Goal: Task Accomplishment & Management: Manage account settings

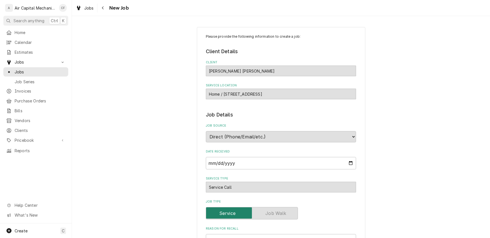
type textarea "x"
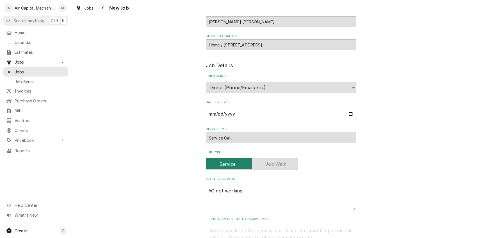
scroll to position [50, 0]
click at [263, 113] on input "2025-09-22" at bounding box center [281, 113] width 150 height 12
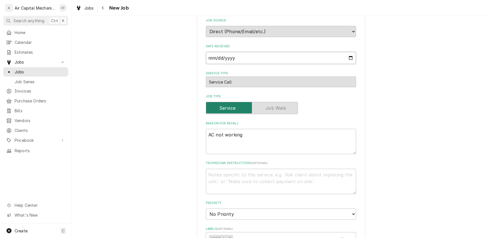
scroll to position [0, 0]
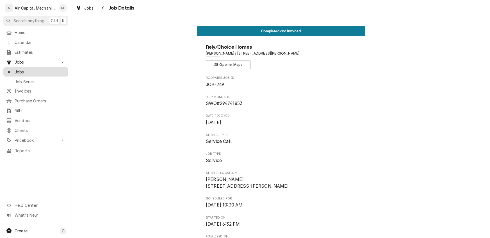
click at [22, 69] on span "Jobs" at bounding box center [40, 72] width 51 height 6
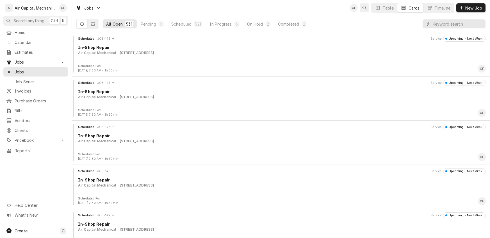
click at [363, 8] on icon "Open search" at bounding box center [365, 8] width 4 height 4
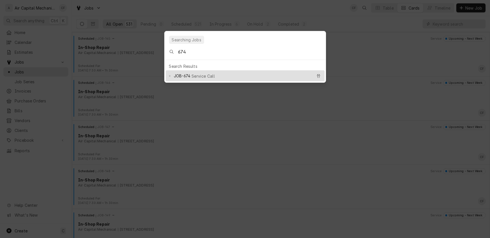
type input "674"
click at [179, 74] on span "JOB-674" at bounding box center [182, 76] width 17 height 6
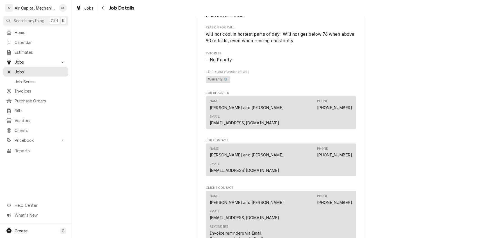
scroll to position [473, 0]
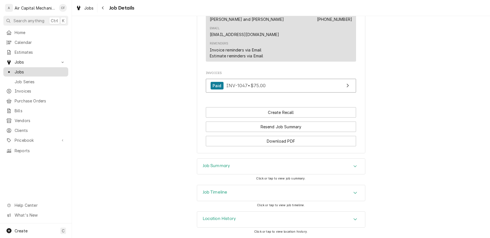
click at [18, 71] on span "Jobs" at bounding box center [40, 72] width 51 height 6
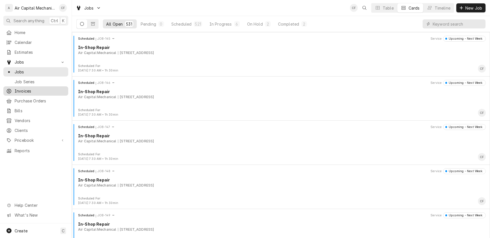
click at [23, 89] on span "Invoices" at bounding box center [40, 91] width 51 height 6
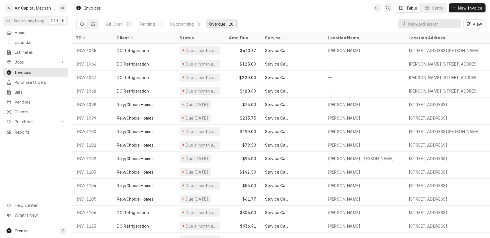
click at [390, 8] on icon "Open search" at bounding box center [388, 8] width 4 height 4
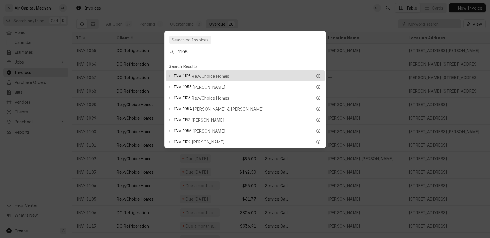
type input "1105"
click at [216, 73] on span "Rely/Choice Homes" at bounding box center [210, 76] width 37 height 6
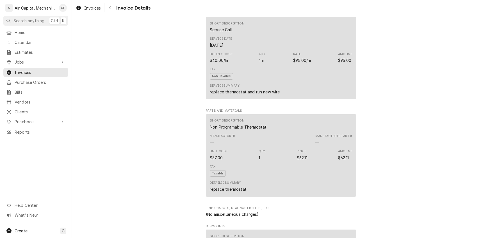
scroll to position [585, 0]
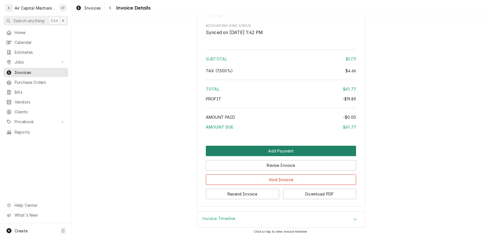
click at [278, 150] on button "Add Payment" at bounding box center [281, 151] width 150 height 10
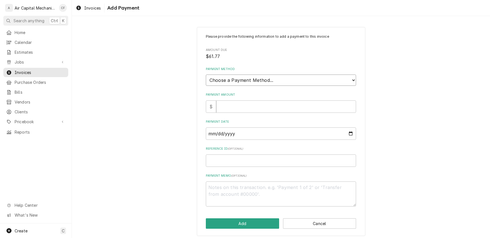
click at [291, 83] on select "Choose a Payment Method... Cash Check Credit/Debit Card ACH/eCheck Other" at bounding box center [281, 79] width 150 height 11
select select "2"
click at [206, 74] on select "Choose a Payment Method... Cash Check Credit/Debit Card ACH/eCheck Other" at bounding box center [281, 79] width 150 height 11
click at [232, 104] on input "Payment Amount" at bounding box center [286, 106] width 140 height 12
type textarea "x"
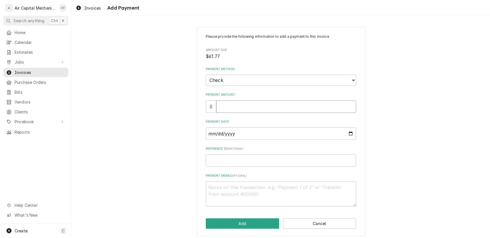
type input "6"
type textarea "x"
type input "61"
type textarea "x"
type input "61.7"
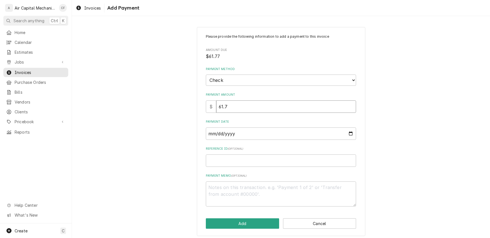
type textarea "x"
type input "61.77"
click at [210, 134] on input "Payment Date" at bounding box center [281, 133] width 150 height 12
type input "0003-02-06"
type textarea "x"
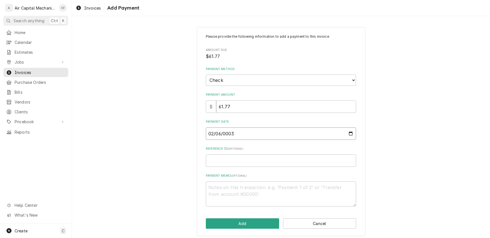
click at [210, 134] on input "0003-02-06" at bounding box center [281, 133] width 150 height 12
type textarea "x"
type input "0003-09-06"
type textarea "x"
type input "0003-09-01"
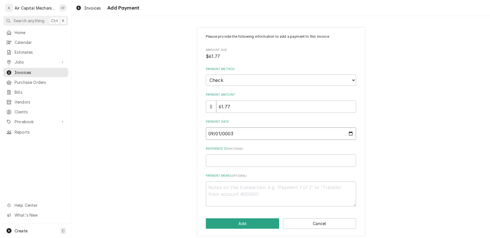
type textarea "x"
type input "0003-09-16"
type textarea "x"
type input "0002-09-16"
type textarea "x"
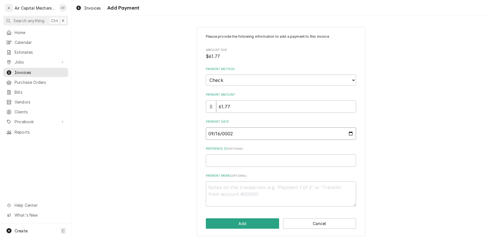
type input "0020-09-16"
type textarea "x"
type input "0202-09-16"
type textarea "x"
type input "2025-09-16"
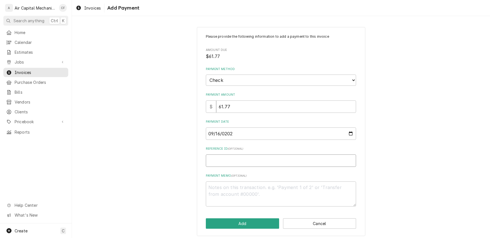
click at [228, 160] on input "Reference ID ( optional )" at bounding box center [281, 160] width 150 height 12
type textarea "x"
type input "2"
type textarea "x"
type input "26"
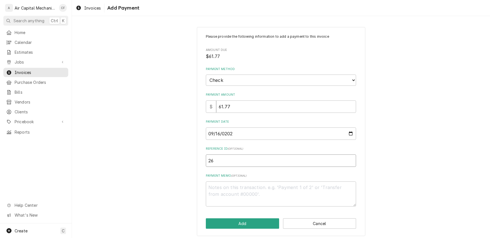
type textarea "x"
type input "263"
type textarea "x"
type input "2637"
type textarea "x"
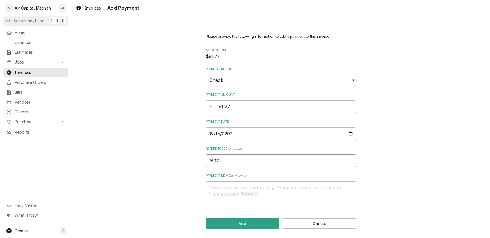
type input "26376"
type textarea "x"
type input "263760"
type textarea "x"
type input "2637600"
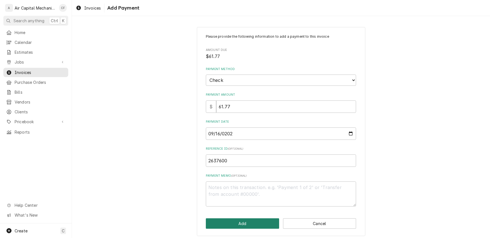
click at [250, 226] on button "Add" at bounding box center [242, 223] width 73 height 10
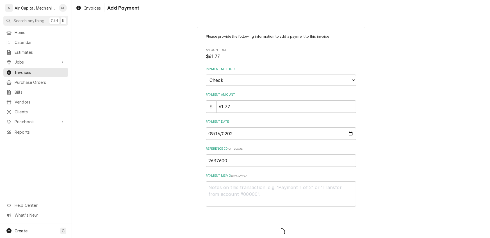
type textarea "x"
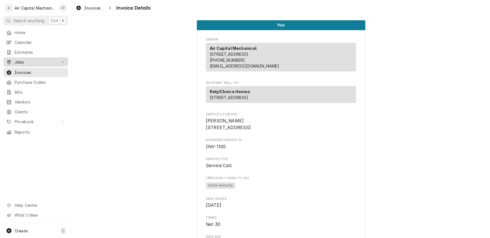
click at [23, 61] on span "Jobs" at bounding box center [36, 62] width 42 height 6
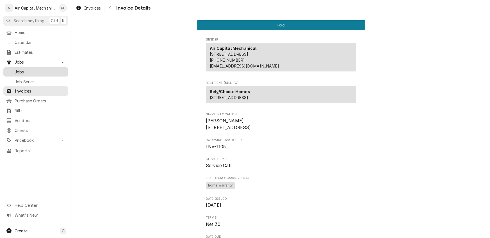
click at [19, 71] on span "Jobs" at bounding box center [40, 72] width 51 height 6
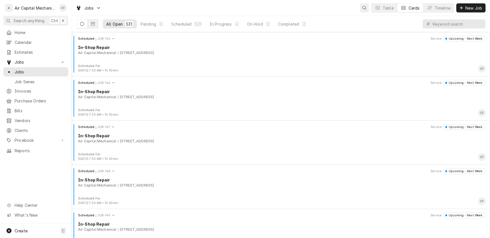
click at [366, 6] on div "Open search" at bounding box center [365, 8] width 6 height 6
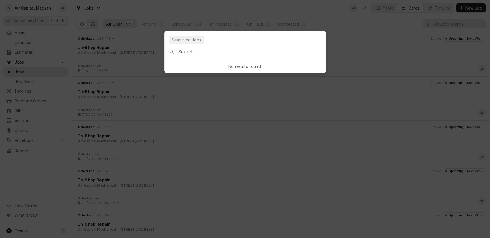
click at [283, 51] on input "Global Command Menu" at bounding box center [251, 52] width 147 height 16
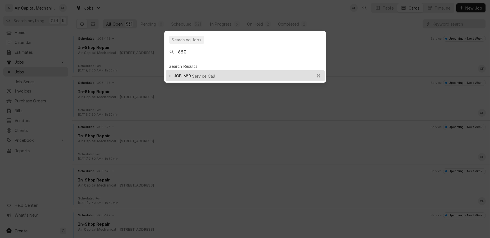
type input "680"
click at [210, 73] on span "Service Call" at bounding box center [203, 76] width 23 height 6
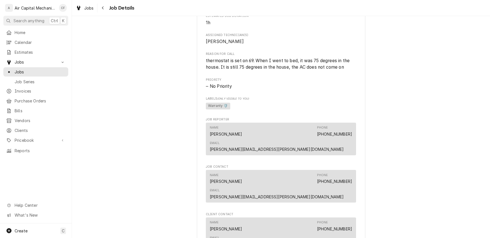
scroll to position [70, 0]
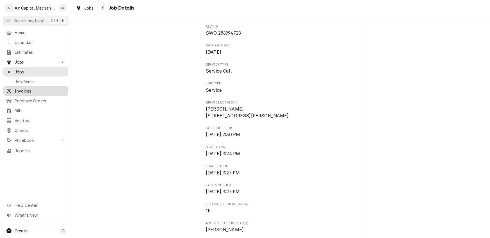
click at [22, 91] on div "Invoices" at bounding box center [35, 90] width 63 height 7
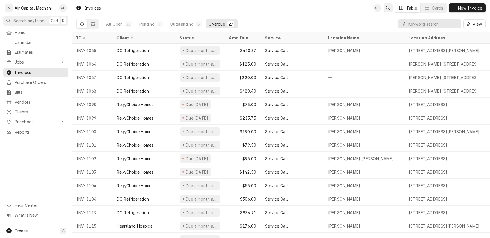
click at [389, 7] on icon "Open search" at bounding box center [388, 8] width 4 height 4
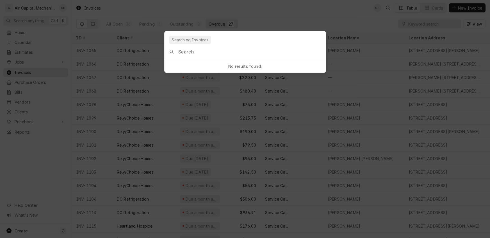
click at [227, 56] on input "Global Command Menu" at bounding box center [251, 52] width 147 height 16
type input "6"
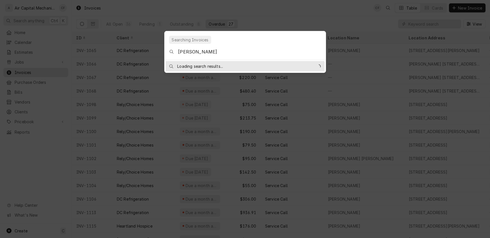
type input "Vicki Shepard"
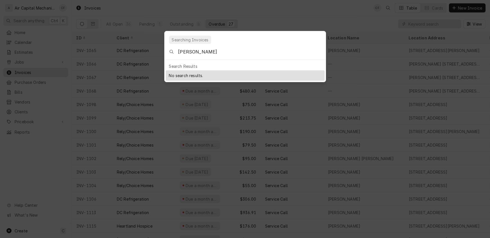
click at [194, 147] on body "A Air Capital Mechanical CF Search anything Ctrl K Home Calendar Estimates Jobs…" at bounding box center [245, 119] width 490 height 238
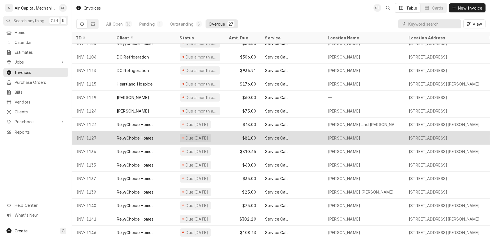
scroll to position [169, 0]
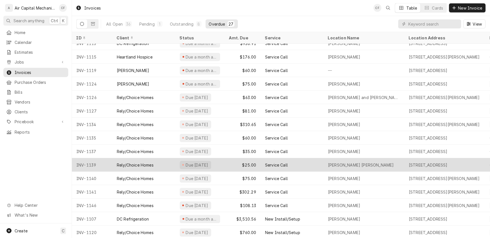
click at [192, 165] on div "Due 4 days ago" at bounding box center [197, 165] width 24 height 6
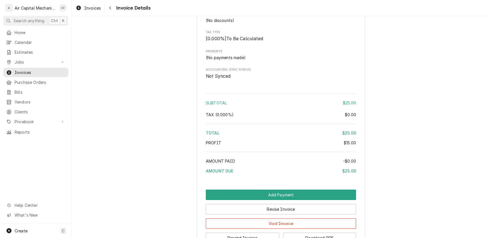
scroll to position [428, 0]
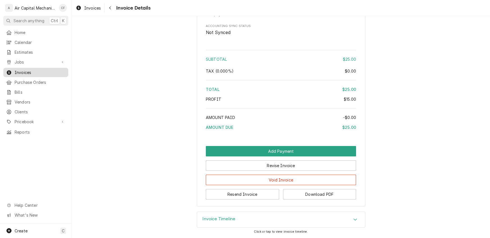
click at [25, 74] on link "Invoices" at bounding box center [35, 72] width 65 height 9
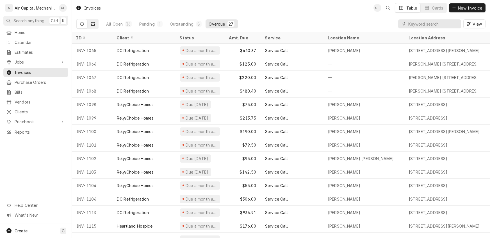
click at [92, 24] on icon "Dynamic Content Wrapper" at bounding box center [93, 24] width 4 height 4
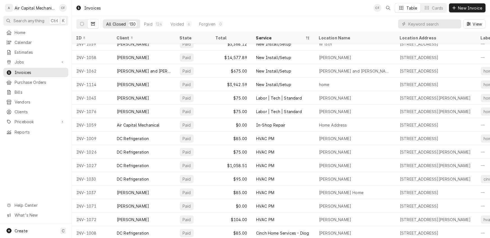
scroll to position [1558, 0]
click at [28, 72] on span "Invoices" at bounding box center [40, 72] width 51 height 6
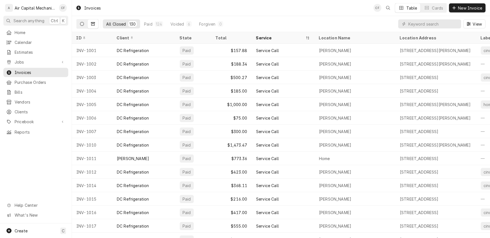
click at [81, 24] on icon "Dynamic Content Wrapper" at bounding box center [82, 24] width 4 height 4
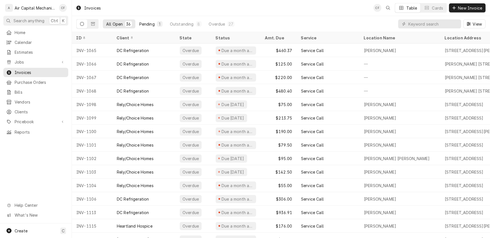
click at [149, 25] on div "Pending" at bounding box center [146, 24] width 15 height 6
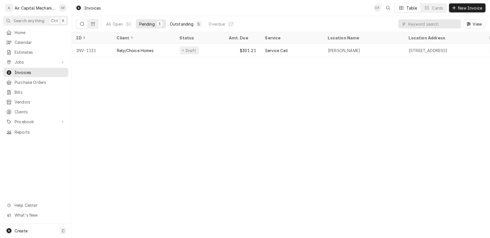
click at [180, 25] on div "Outstanding" at bounding box center [182, 24] width 24 height 6
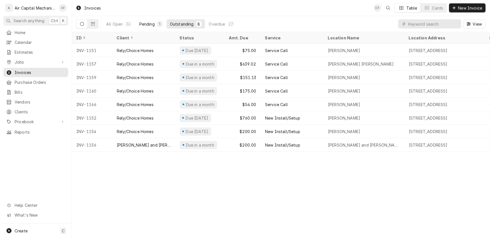
click at [150, 22] on div "Pending" at bounding box center [146, 24] width 15 height 6
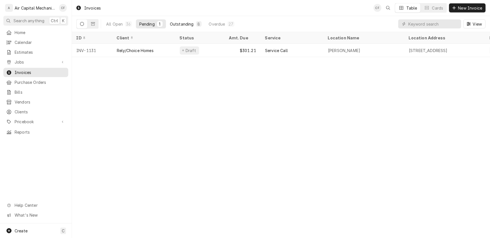
click at [179, 25] on div "Outstanding" at bounding box center [182, 24] width 24 height 6
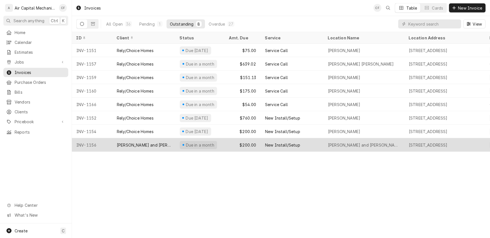
click at [293, 140] on div "New Install/Setup" at bounding box center [292, 144] width 63 height 13
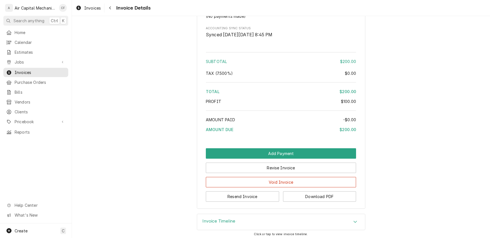
scroll to position [505, 0]
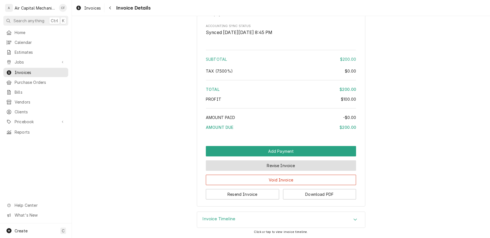
click at [288, 166] on button "Revise Invoice" at bounding box center [281, 165] width 150 height 10
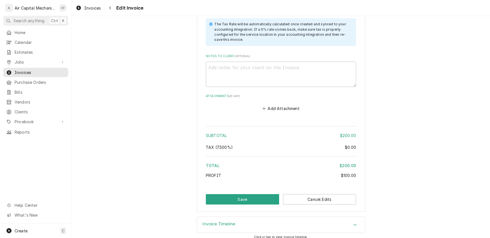
scroll to position [545, 0]
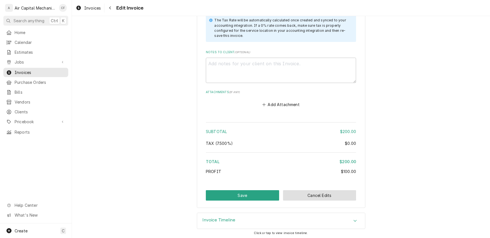
click at [324, 196] on button "Cancel Edits" at bounding box center [319, 195] width 73 height 10
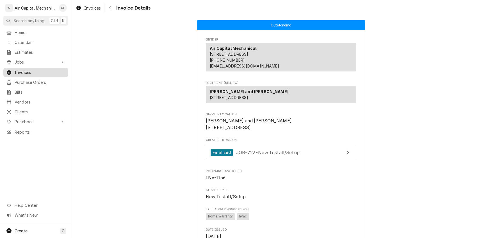
click at [23, 69] on span "Invoices" at bounding box center [40, 72] width 51 height 6
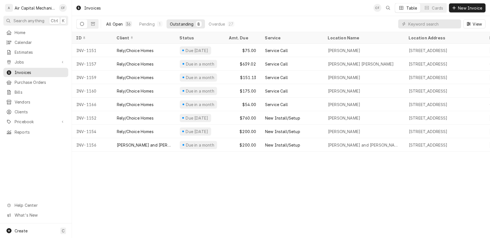
click at [112, 25] on div "All Open" at bounding box center [114, 24] width 17 height 6
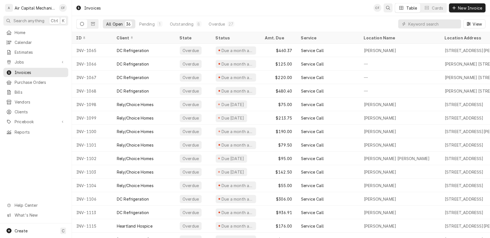
click at [387, 6] on icon "Open search" at bounding box center [388, 8] width 4 height 4
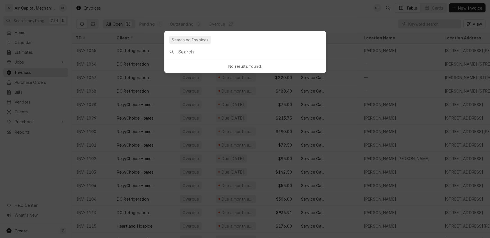
click at [181, 52] on input "Global Command Menu" at bounding box center [251, 52] width 147 height 16
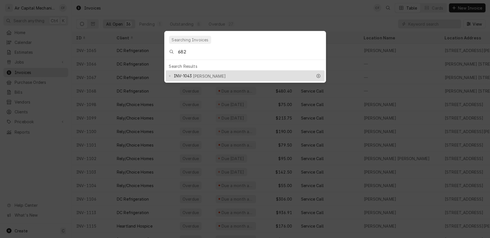
type input "682"
click at [218, 73] on span "[PERSON_NAME]" at bounding box center [209, 76] width 33 height 6
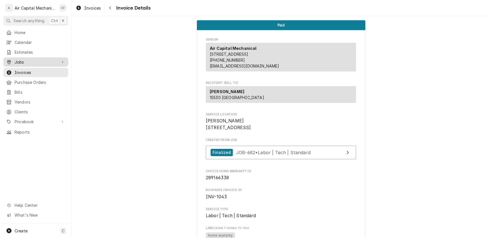
click at [19, 62] on span "Jobs" at bounding box center [36, 62] width 42 height 6
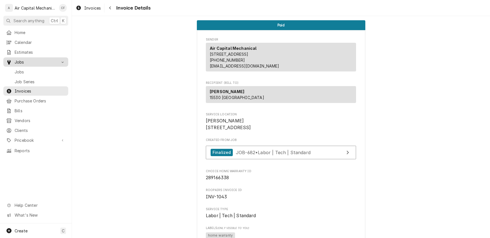
click at [19, 62] on span "Jobs" at bounding box center [36, 62] width 42 height 6
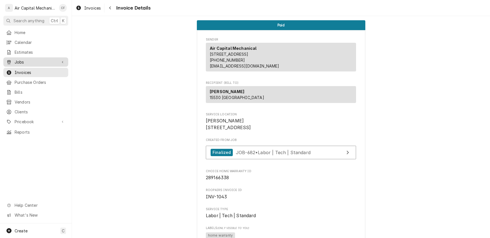
click at [19, 62] on span "Jobs" at bounding box center [36, 62] width 42 height 6
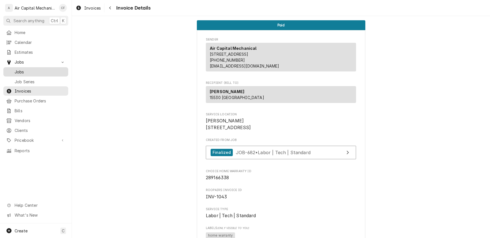
click at [20, 69] on span "Jobs" at bounding box center [40, 72] width 51 height 6
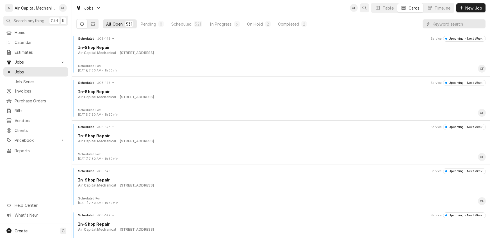
click at [366, 8] on div "Open search" at bounding box center [365, 8] width 6 height 6
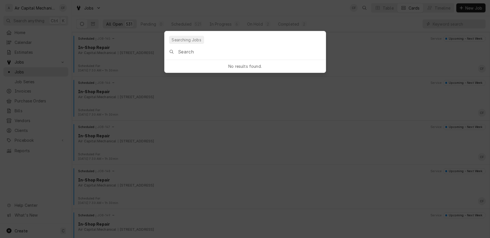
click at [252, 55] on input "Global Command Menu" at bounding box center [251, 52] width 147 height 16
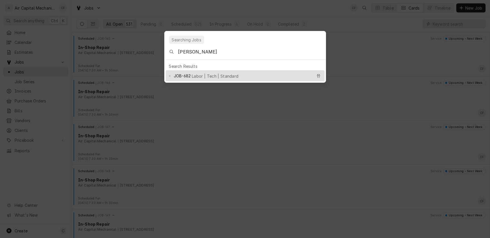
type input "Kimberly R"
click at [214, 73] on span "Labor | Tech | Standard" at bounding box center [215, 76] width 47 height 6
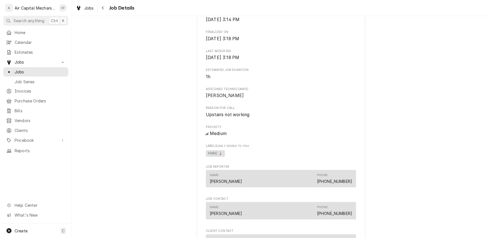
scroll to position [420, 0]
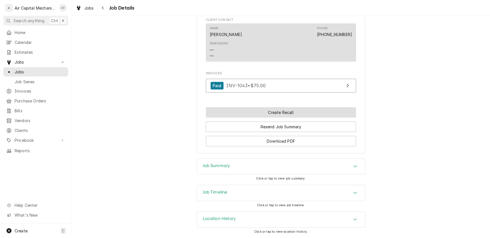
click at [267, 113] on button "Create Recall" at bounding box center [281, 112] width 150 height 10
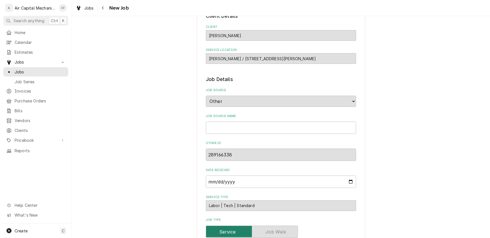
scroll to position [57, 0]
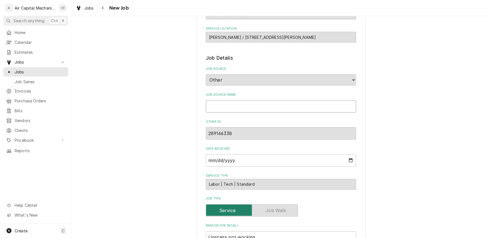
click at [229, 108] on input "Job Source Name" at bounding box center [281, 106] width 150 height 12
type textarea "x"
type input "R"
type textarea "x"
type input "Re"
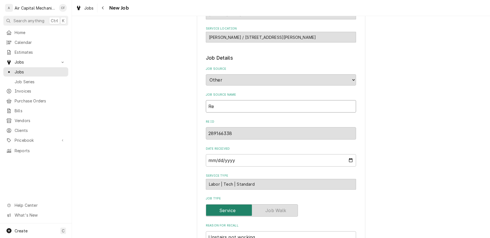
type textarea "x"
type input "Rel"
type textarea "x"
type input "Rely"
type textarea "x"
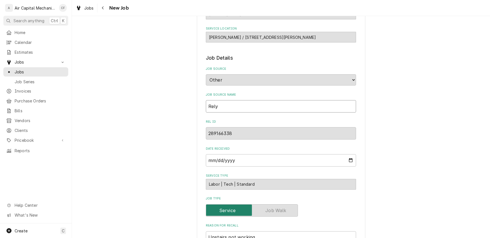
type input "Rely"
type textarea "x"
type input "Rely H"
type textarea "x"
type input "Rely Ho"
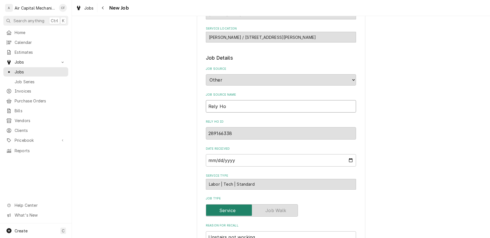
type textarea "x"
type input "Rely Hom"
type textarea "x"
type input "Rely Home"
type textarea "x"
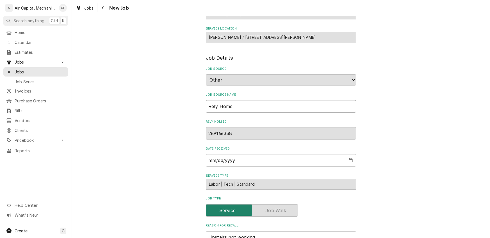
type input "Rely Homes"
type textarea "x"
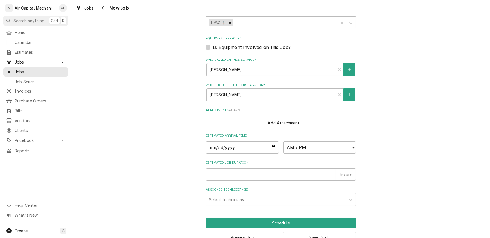
scroll to position [389, 0]
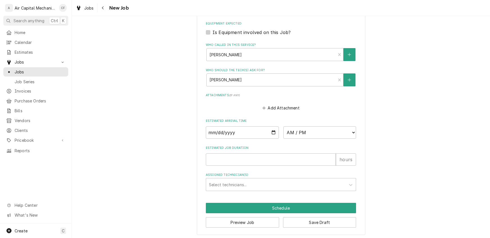
type input "Rely Homes"
click at [210, 130] on input "Date" at bounding box center [242, 132] width 73 height 12
type input "0002-06-18"
type textarea "x"
type input "0020-06-18"
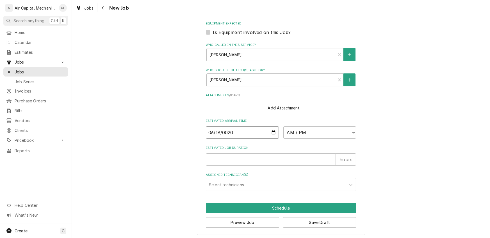
type textarea "x"
type input "0202-06-18"
type textarea "x"
type input "2025-06-18"
type textarea "x"
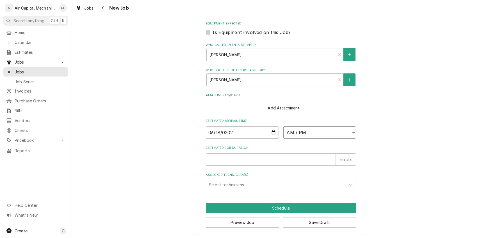
click at [314, 136] on select "AM / PM 6:00 AM 6:15 AM 6:30 AM 6:45 AM 7:00 AM 7:15 AM 7:30 AM 7:45 AM 8:00 AM…" at bounding box center [319, 132] width 73 height 12
select select "10:15:00"
click at [283, 126] on select "AM / PM 6:00 AM 6:15 AM 6:30 AM 6:45 AM 7:00 AM 7:15 AM 7:30 AM 7:45 AM 8:00 AM…" at bounding box center [319, 132] width 73 height 12
click at [226, 160] on input "Estimated Job Duration" at bounding box center [271, 159] width 130 height 12
type textarea "x"
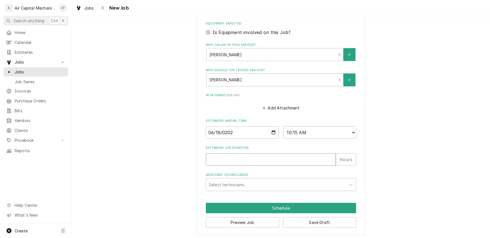
type input "3"
type textarea "x"
type input "3"
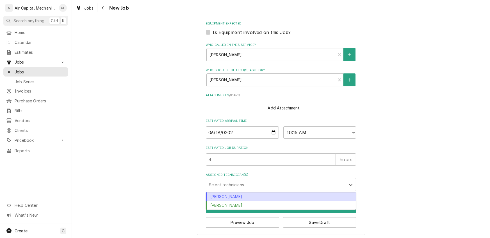
click at [224, 184] on div "Assigned Technician(s)" at bounding box center [276, 184] width 134 height 10
click at [224, 194] on div "[PERSON_NAME]" at bounding box center [281, 196] width 150 height 9
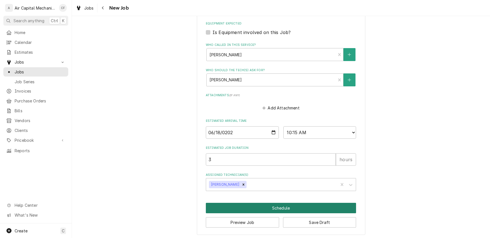
click at [241, 209] on button "Schedule" at bounding box center [281, 208] width 150 height 10
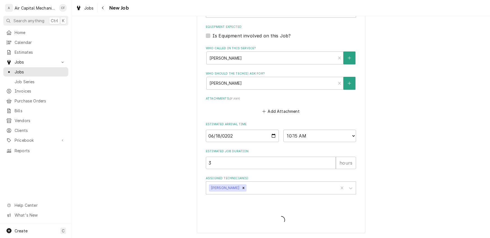
scroll to position [384, 0]
type textarea "x"
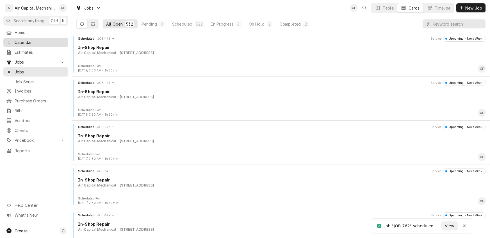
click at [26, 40] on span "Calendar" at bounding box center [40, 42] width 51 height 6
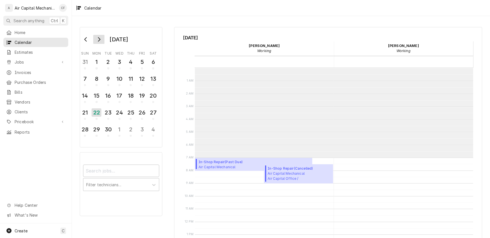
scroll to position [90, 0]
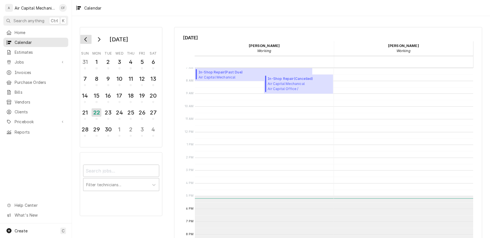
click at [82, 38] on button "Go to previous month" at bounding box center [85, 39] width 11 height 9
click at [85, 39] on icon "Go to previous month" at bounding box center [85, 39] width 3 height 4
click at [120, 93] on div "18" at bounding box center [120, 96] width 10 height 10
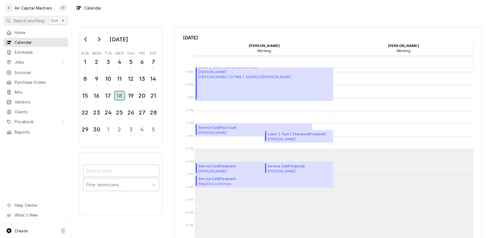
scroll to position [137, 0]
click at [298, 140] on span "Kimberly Rabonza Kimberly Rabonza / 15530 Tamarac Cir, Wichita, KS 67230" at bounding box center [300, 138] width 64 height 4
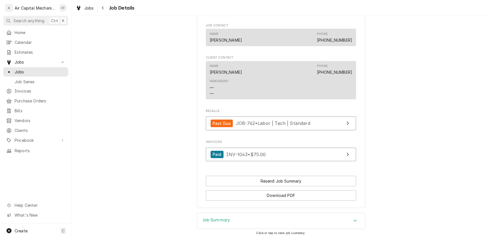
scroll to position [375, 0]
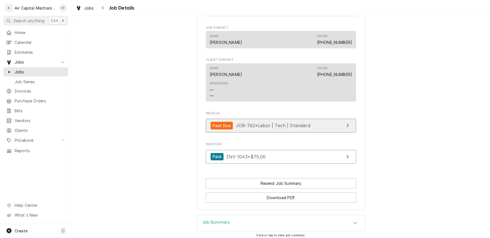
click at [293, 128] on span "JOB-762 • Labor | Tech | Standard" at bounding box center [273, 125] width 74 height 6
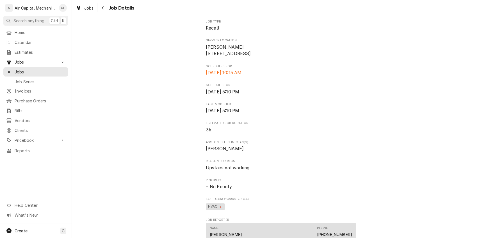
scroll to position [403, 0]
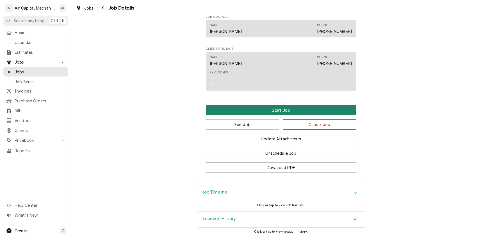
click at [289, 110] on button "Start Job" at bounding box center [281, 110] width 150 height 10
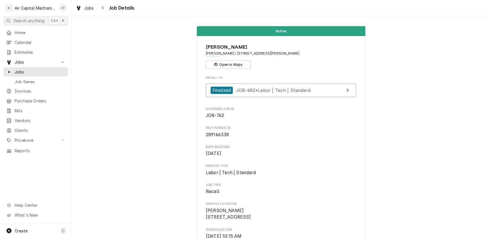
scroll to position [409, 0]
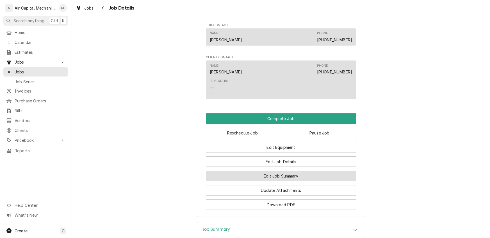
click at [275, 181] on button "Edit Job Summary" at bounding box center [281, 176] width 150 height 10
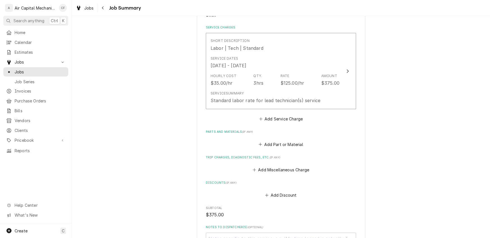
scroll to position [144, 0]
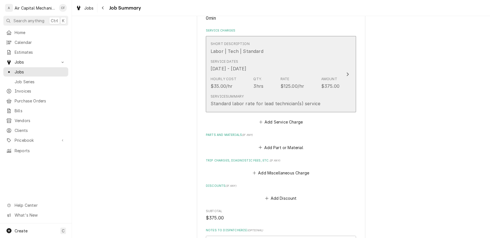
click at [334, 80] on div "Amount" at bounding box center [329, 78] width 16 height 5
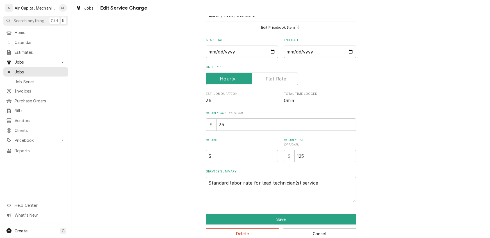
scroll to position [57, 0]
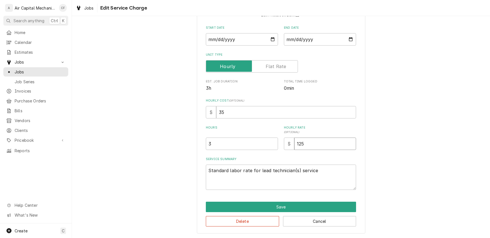
drag, startPoint x: 317, startPoint y: 144, endPoint x: 281, endPoint y: 145, distance: 36.3
click at [280, 145] on div "Hours 3 Hourly Rate ( optional ) $ 125" at bounding box center [281, 137] width 150 height 24
type textarea "x"
type input "9"
type textarea "x"
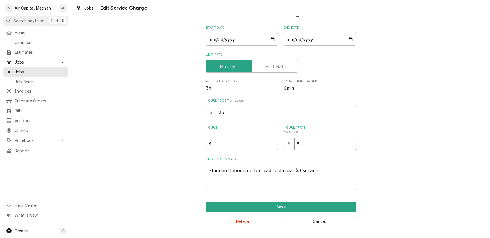
type input "95"
type textarea "x"
type input "95.0"
type textarea "x"
type input "95.00"
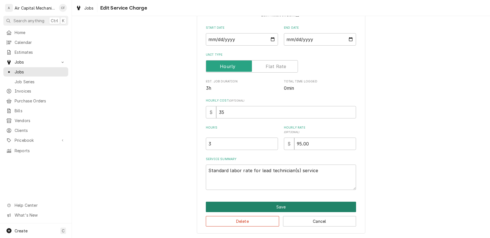
click at [287, 207] on button "Save" at bounding box center [281, 206] width 150 height 10
type textarea "x"
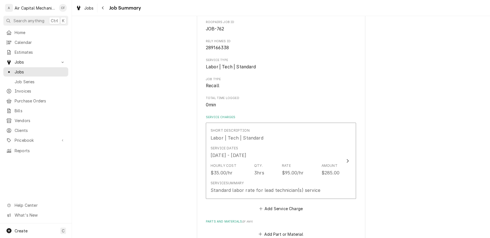
scroll to position [144, 0]
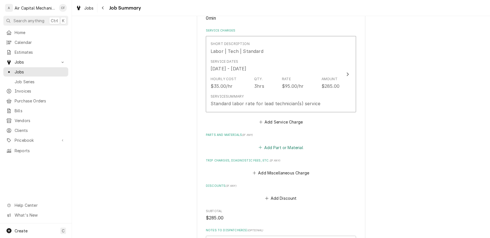
click at [276, 148] on button "Add Part or Material" at bounding box center [281, 147] width 46 height 8
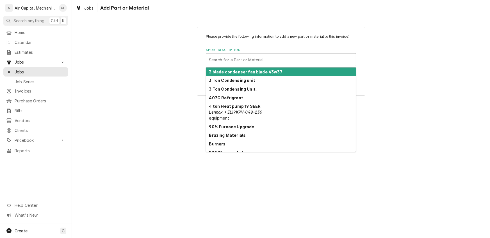
click at [219, 59] on div "Short Description" at bounding box center [281, 60] width 144 height 10
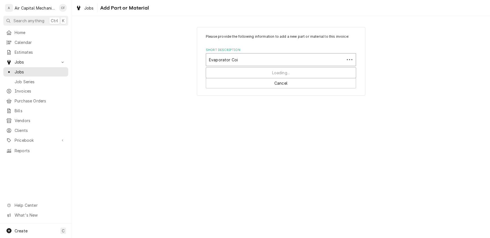
type input "Evaporator Coil"
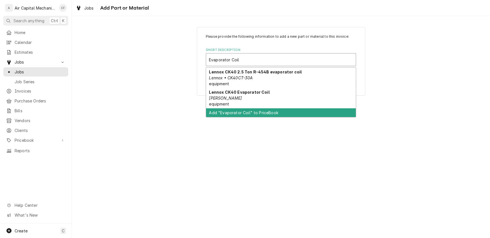
click at [232, 112] on div "Add "Evaporator Coil" to PriceBook" at bounding box center [281, 112] width 150 height 9
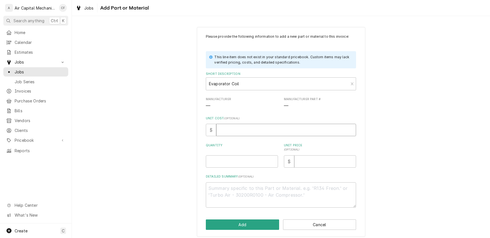
click at [225, 131] on input "Unit Cost ( optional )" at bounding box center [286, 130] width 140 height 12
type textarea "x"
type input "3"
type textarea "x"
type input "38"
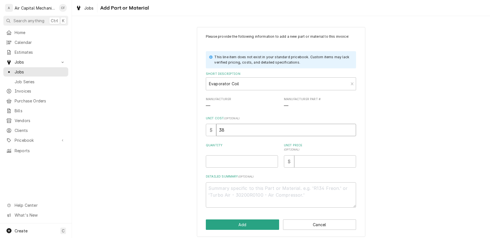
type textarea "x"
type input "380"
type textarea "x"
type input "380.0"
type textarea "x"
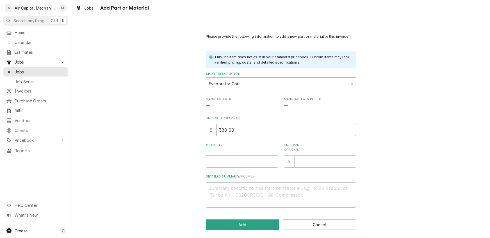
type input "380.00"
click at [235, 167] on input "Quantity" at bounding box center [242, 161] width 72 height 12
type textarea "x"
type input "1"
click at [318, 162] on input "Unit Price ( optional )" at bounding box center [325, 161] width 62 height 12
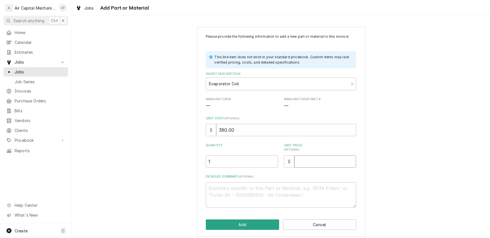
type textarea "x"
type input "4"
type textarea "x"
type input "49"
type textarea "x"
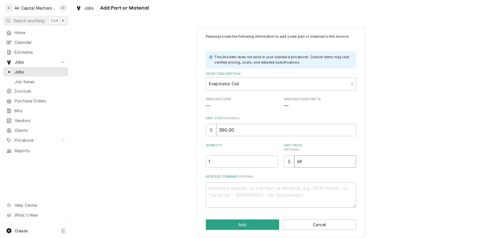
type input "490"
type textarea "x"
type input "490.0"
type textarea "x"
type input "490.00"
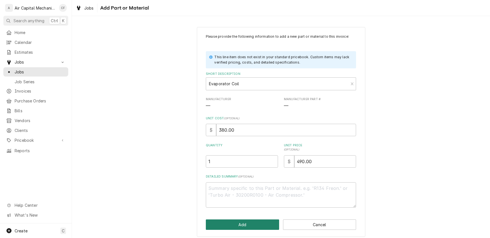
click at [248, 224] on button "Add" at bounding box center [242, 224] width 73 height 10
type textarea "x"
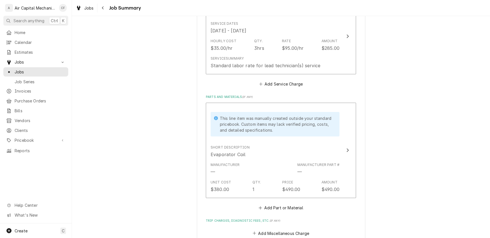
scroll to position [278, 0]
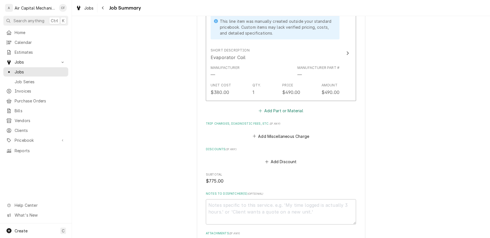
click at [274, 112] on button "Add Part or Material" at bounding box center [281, 111] width 46 height 8
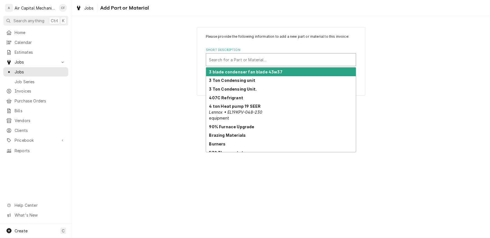
click at [244, 55] on div "Short Description" at bounding box center [281, 60] width 144 height 10
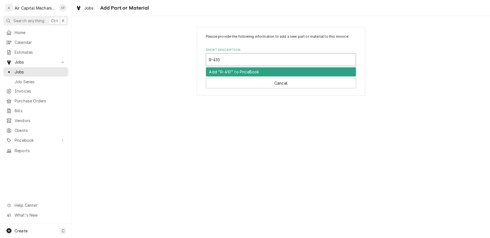
type input "R-410A"
click at [239, 71] on div "Add "R-410A" to PriceBook" at bounding box center [281, 71] width 150 height 9
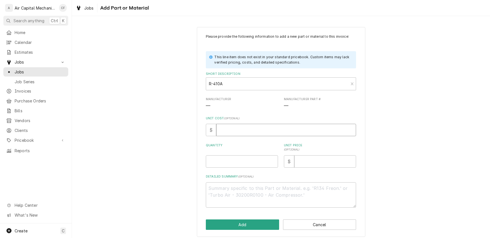
click at [227, 129] on input "Unit Cost ( optional )" at bounding box center [286, 130] width 140 height 12
type textarea "x"
type input "1"
type textarea "x"
type input "15"
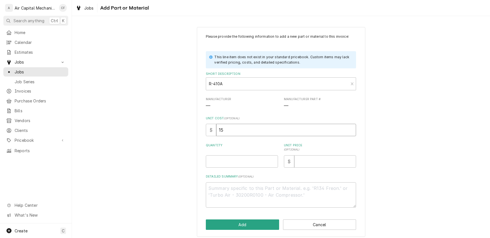
type textarea "x"
type input "15.0"
type textarea "x"
type input "15.00"
click at [257, 163] on input "Quantity" at bounding box center [242, 161] width 72 height 12
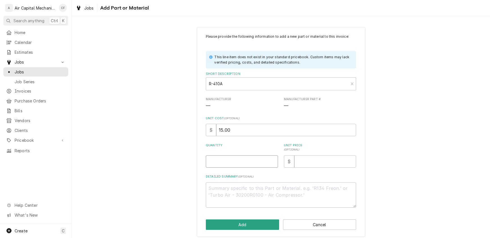
type textarea "x"
type input "1"
click at [330, 165] on input "Unit Price ( optional )" at bounding box center [325, 161] width 62 height 12
type textarea "x"
type input "9"
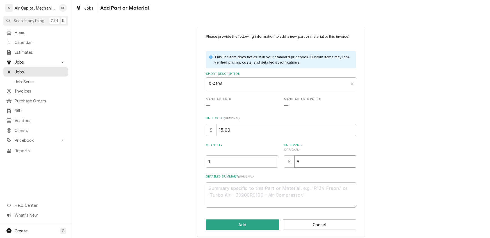
type textarea "x"
type input "90"
type textarea "x"
type input "90.0"
type textarea "x"
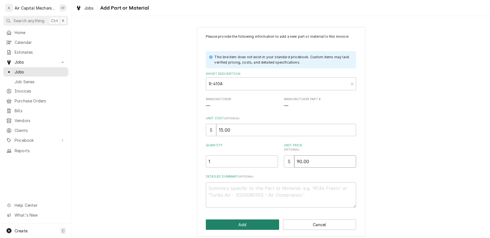
type input "90.00"
click at [240, 226] on button "Add" at bounding box center [242, 224] width 73 height 10
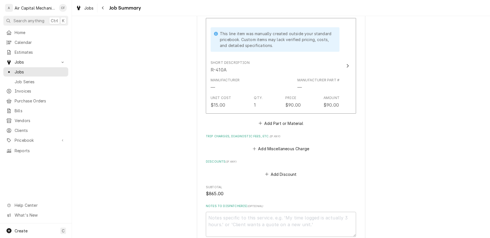
scroll to position [368, 0]
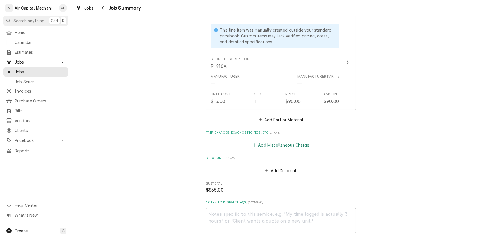
click at [292, 144] on button "Add Miscellaneous Charge" at bounding box center [281, 145] width 58 height 8
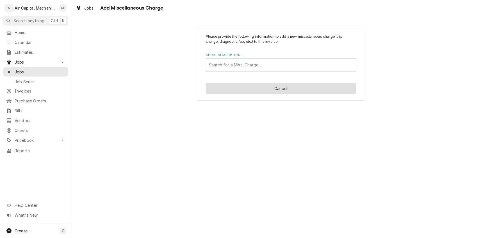
click at [287, 88] on button "Cancel" at bounding box center [281, 88] width 150 height 10
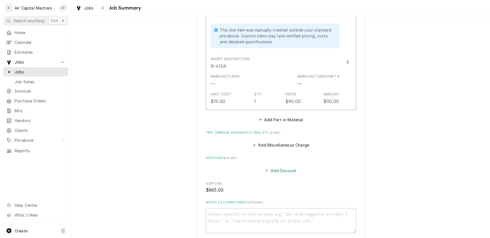
click at [279, 167] on button "Add Discount" at bounding box center [280, 170] width 33 height 8
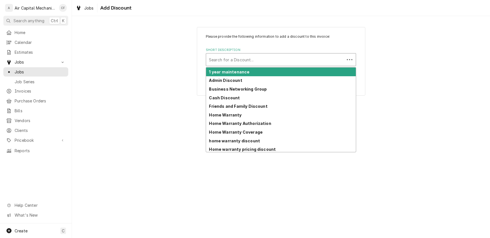
click at [267, 57] on div "Short Description" at bounding box center [275, 60] width 133 height 10
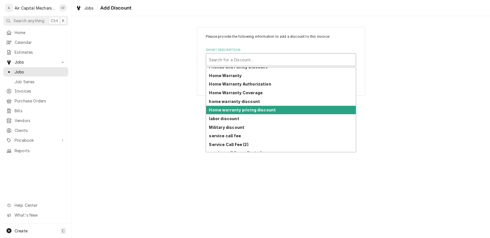
scroll to position [45, 0]
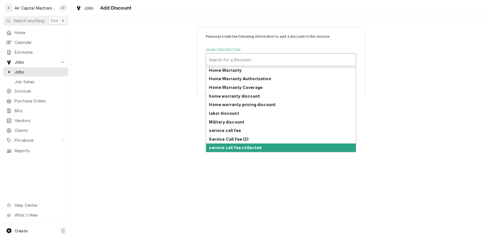
click at [240, 148] on strong "service call fee collected" at bounding box center [235, 147] width 53 height 5
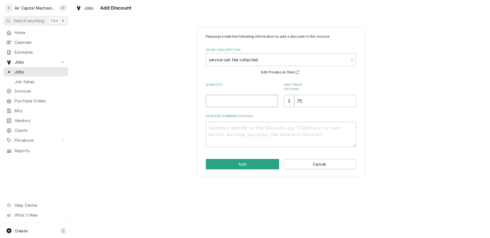
click at [248, 95] on input "Quantity" at bounding box center [242, 101] width 72 height 12
type textarea "x"
type input "1"
click at [226, 163] on button "Add" at bounding box center [242, 164] width 73 height 10
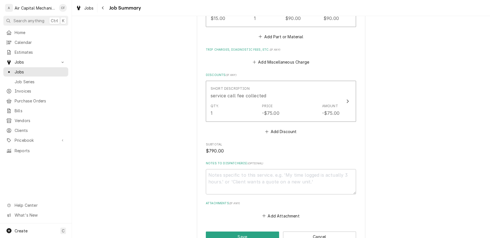
scroll to position [493, 0]
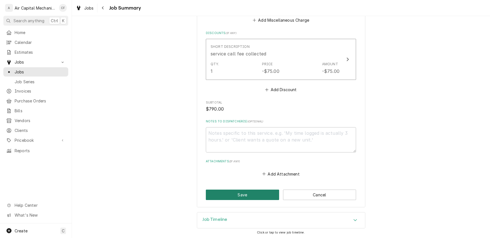
click at [247, 194] on button "Save" at bounding box center [242, 194] width 73 height 10
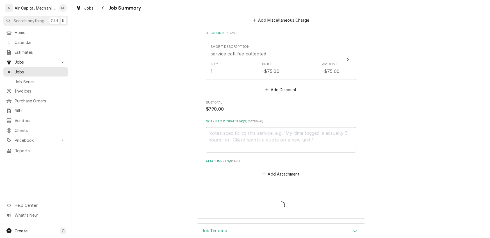
type textarea "x"
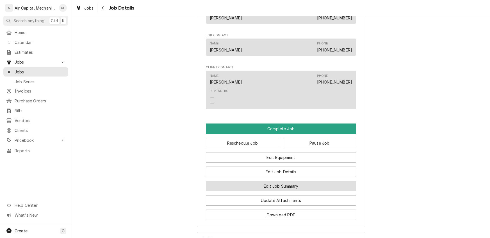
scroll to position [495, 0]
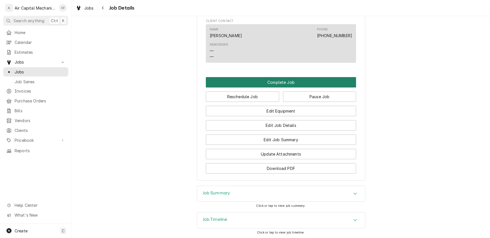
click at [282, 87] on button "Complete Job" at bounding box center [281, 82] width 150 height 10
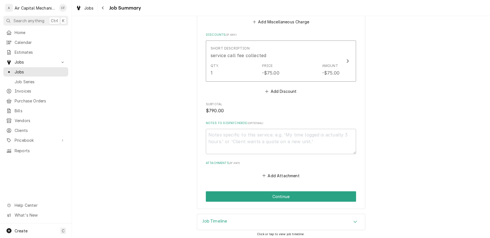
scroll to position [493, 0]
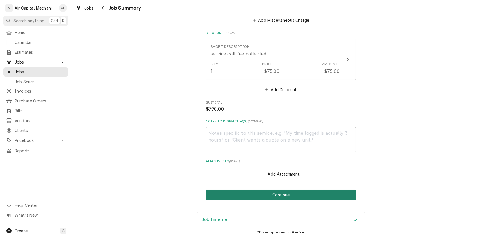
click at [264, 195] on button "Continue" at bounding box center [281, 194] width 150 height 10
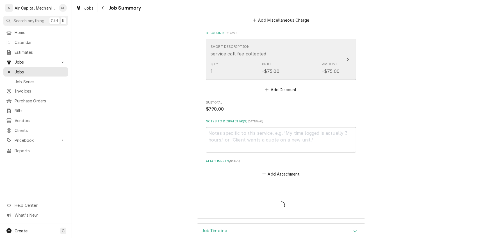
type textarea "x"
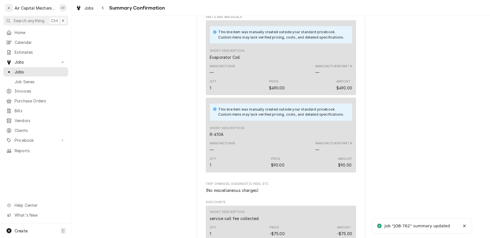
scroll to position [456, 0]
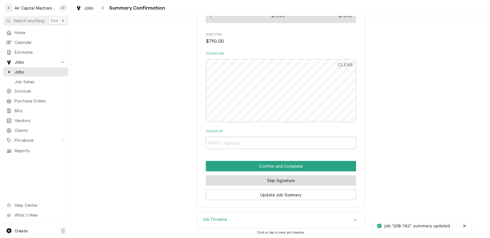
click at [265, 180] on button "Skip Signature" at bounding box center [281, 180] width 150 height 10
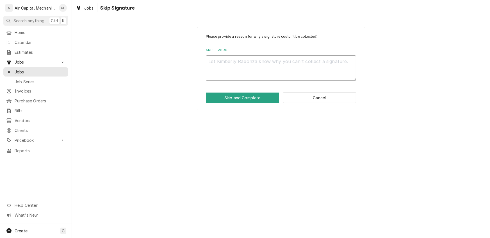
click at [258, 69] on textarea "Skip Reason" at bounding box center [281, 67] width 150 height 25
type textarea "x"
type textarea "n"
type textarea "x"
type textarea "na"
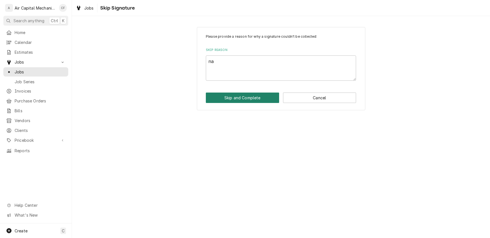
click at [252, 95] on button "Skip and Complete" at bounding box center [242, 97] width 73 height 10
type textarea "x"
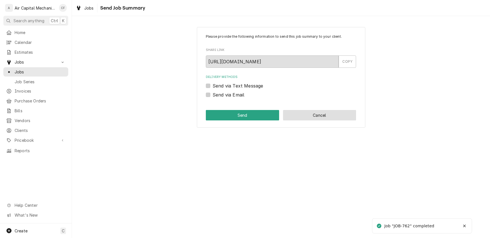
click at [317, 117] on button "Cancel" at bounding box center [319, 115] width 73 height 10
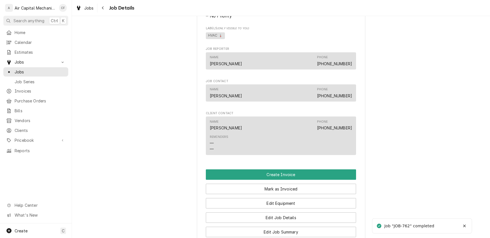
scroll to position [482, 0]
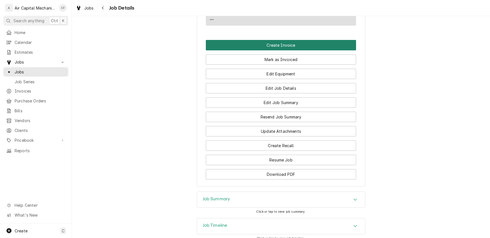
click at [273, 50] on button "Create Invoice" at bounding box center [281, 45] width 150 height 10
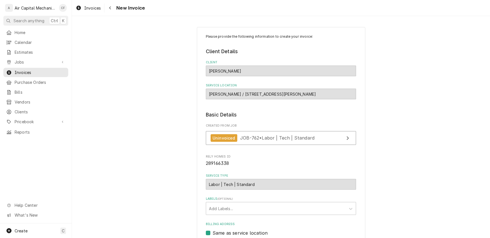
scroll to position [122, 0]
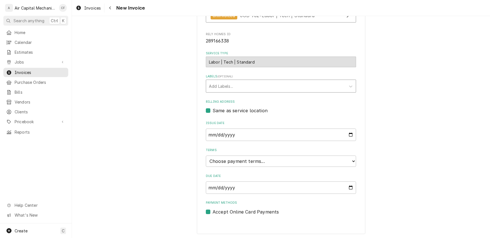
click at [219, 87] on div "Labels" at bounding box center [276, 86] width 134 height 10
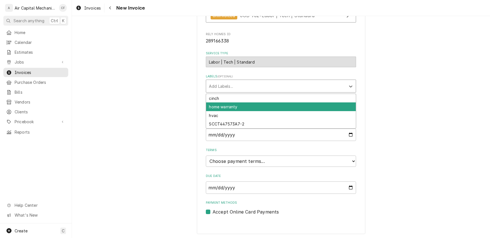
click at [219, 109] on div "home warranty" at bounding box center [281, 106] width 150 height 9
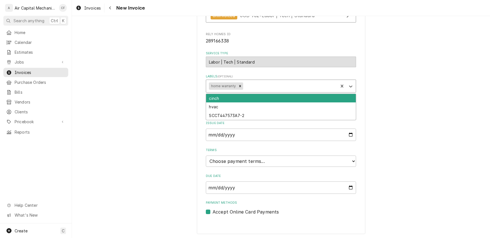
click at [235, 85] on div "home warranty" at bounding box center [223, 85] width 28 height 7
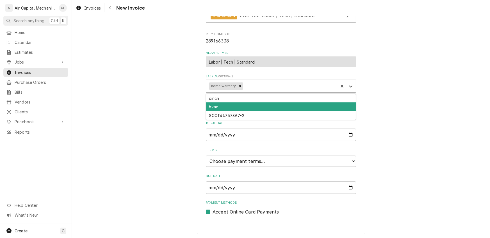
click at [223, 110] on div "hvac" at bounding box center [281, 106] width 150 height 9
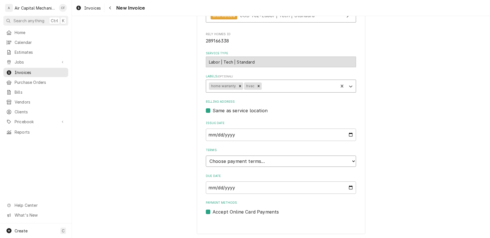
click at [226, 160] on select "Choose payment terms... Same Day Net 7 Net 14 Net 21 Net 30 Net 45 Net 60 Net 90" at bounding box center [281, 160] width 150 height 11
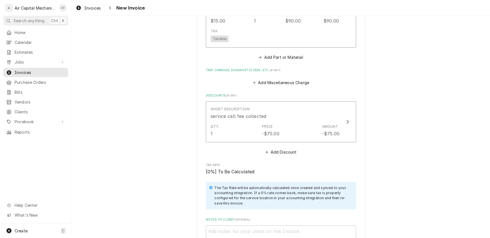
scroll to position [828, 0]
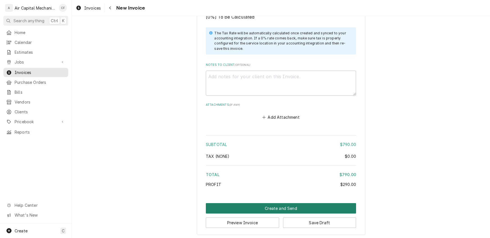
click at [285, 205] on button "Create and Send" at bounding box center [281, 208] width 150 height 10
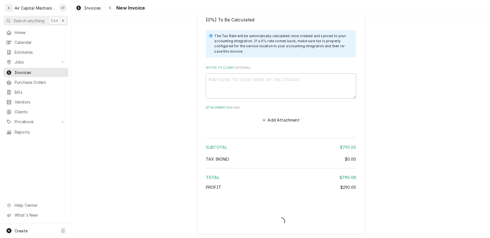
type textarea "x"
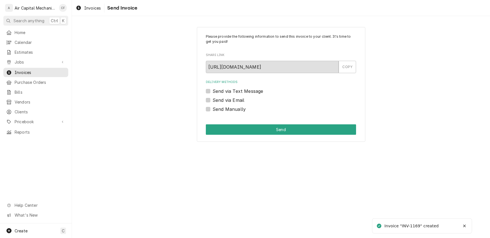
click at [215, 108] on label "Send Manually" at bounding box center [229, 109] width 33 height 7
click at [215, 108] on input "Send Manually" at bounding box center [288, 112] width 150 height 12
checkbox input "true"
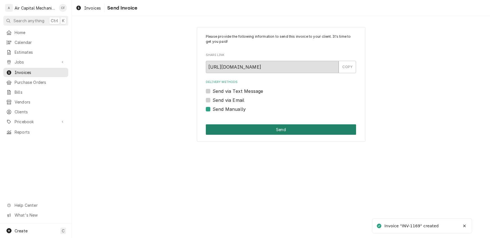
click at [230, 128] on button "Send" at bounding box center [281, 129] width 150 height 10
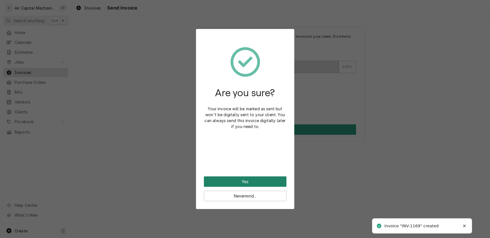
click at [229, 180] on button "Yes" at bounding box center [245, 181] width 83 height 10
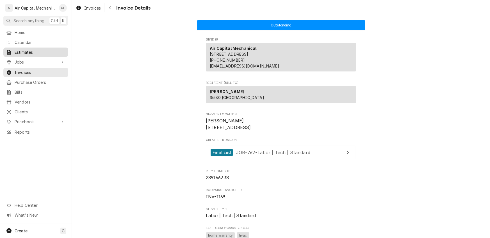
click at [23, 53] on span "Estimates" at bounding box center [40, 52] width 51 height 6
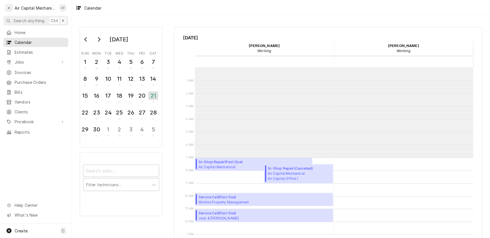
scroll to position [90, 0]
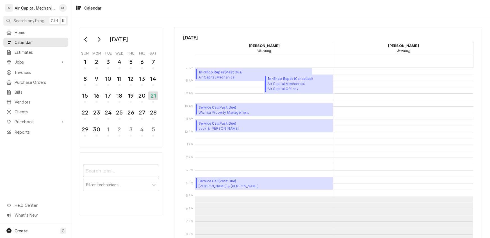
drag, startPoint x: 24, startPoint y: 67, endPoint x: 78, endPoint y: 71, distance: 54.3
click at [24, 69] on span "Invoices" at bounding box center [40, 72] width 51 height 6
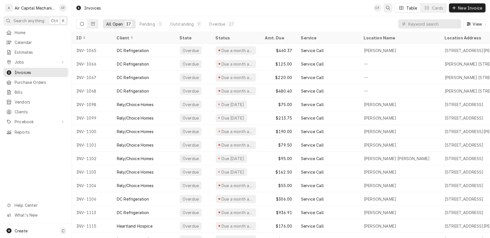
click at [387, 7] on icon "Open search" at bounding box center [388, 8] width 4 height 4
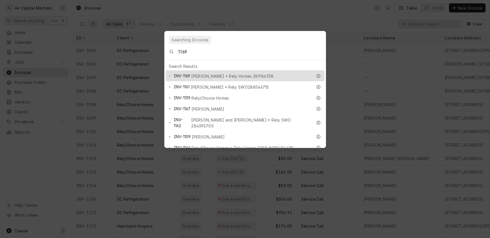
type input "1169"
click at [210, 73] on span "Kimberly Rabonza • Rely Homes 289166338" at bounding box center [232, 76] width 83 height 6
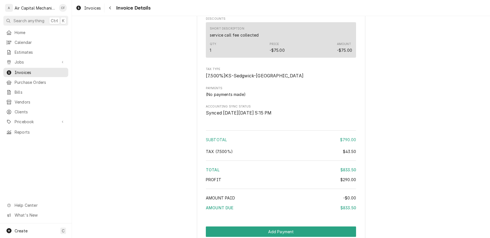
scroll to position [737, 0]
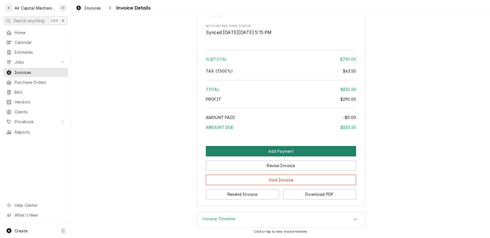
click at [273, 150] on button "Add Payment" at bounding box center [281, 151] width 150 height 10
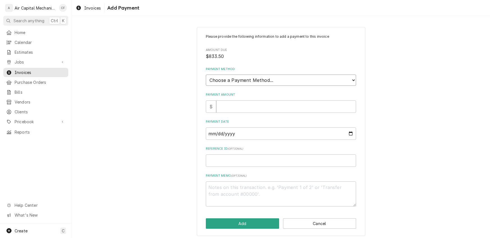
click at [228, 81] on select "Choose a Payment Method... Cash Check Credit/Debit Card ACH/eCheck Other" at bounding box center [281, 79] width 150 height 11
select select "2"
click at [206, 74] on select "Choose a Payment Method... Cash Check Credit/Debit Card ACH/eCheck Other" at bounding box center [281, 79] width 150 height 11
click at [226, 108] on input "Payment Amount" at bounding box center [286, 106] width 140 height 12
type textarea "x"
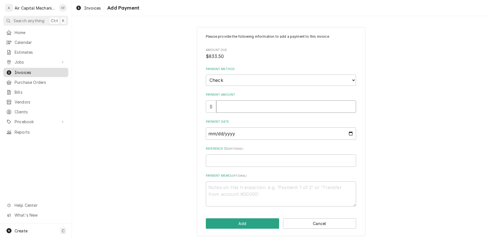
type input "8"
type textarea "x"
type input "83"
type textarea "x"
type input "833"
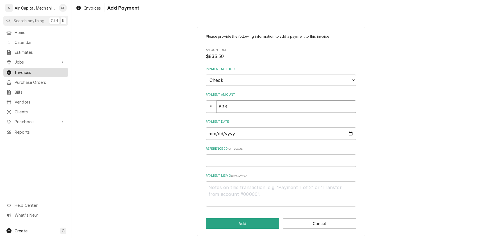
type textarea "x"
type input "833.5"
type textarea "x"
type input "833.50"
click at [214, 131] on input "Payment Date" at bounding box center [281, 133] width 150 height 12
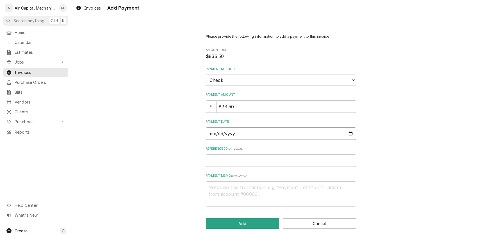
type input "0002-07-29"
type textarea "x"
type input "0020-07-29"
type textarea "x"
type input "0202-07-29"
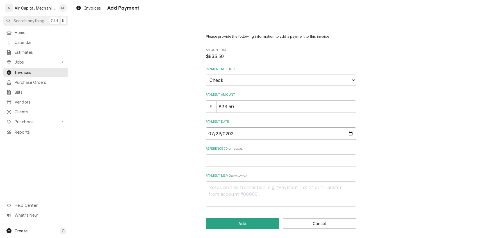
type textarea "x"
type input "2025-07-29"
click at [215, 166] on input "Reference ID ( optional )" at bounding box center [281, 160] width 150 height 12
type textarea "x"
type input "2"
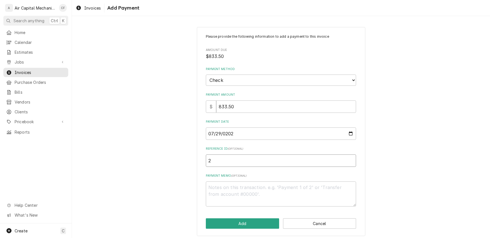
type textarea "x"
type input "26"
type textarea "x"
type input "261"
type textarea "x"
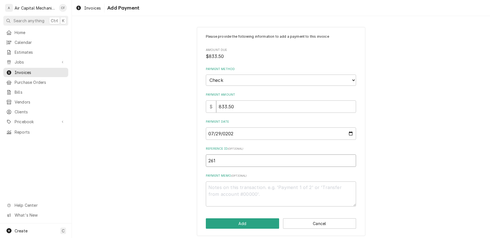
type input "2619"
type textarea "x"
type input "26197"
type textarea "x"
type input "261972"
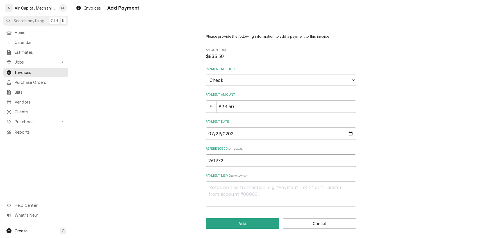
type textarea "x"
type input "2619723"
click at [235, 224] on button "Add" at bounding box center [242, 223] width 73 height 10
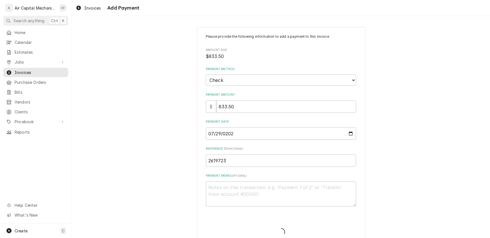
type textarea "x"
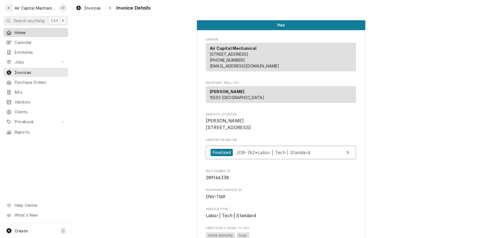
click at [21, 34] on div "Home" at bounding box center [35, 32] width 63 height 7
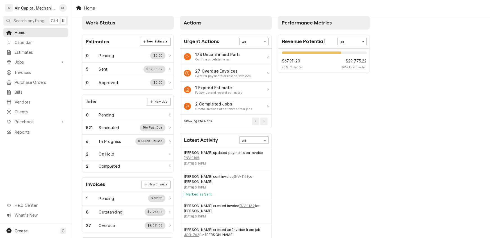
scroll to position [16, 0]
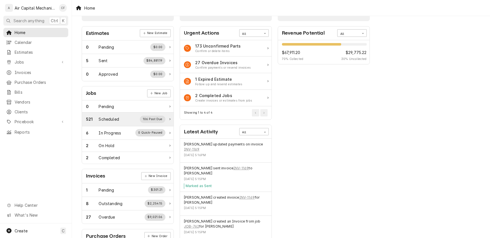
click at [154, 118] on div "106 Past Due" at bounding box center [153, 118] width 26 height 7
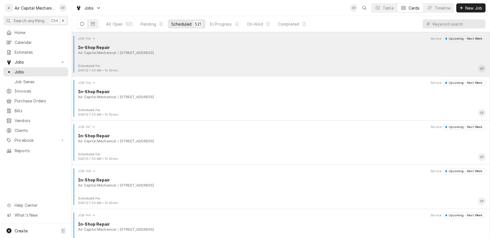
click at [341, 52] on div "JOB-145 Service Upcoming - Next Week In-Shop Repair Air Capital Mechanical [STR…" at bounding box center [281, 50] width 414 height 28
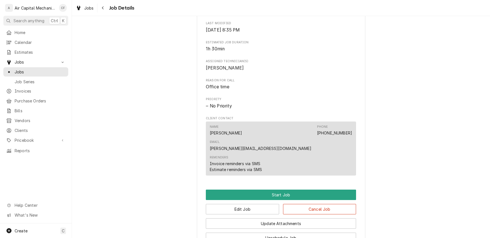
scroll to position [288, 0]
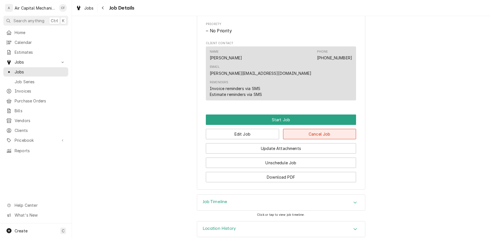
click at [308, 129] on button "Cancel Job" at bounding box center [319, 134] width 73 height 10
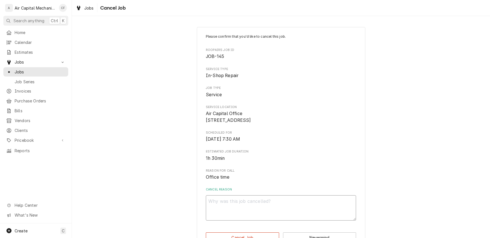
click at [254, 214] on textarea "Cancel Reason" at bounding box center [281, 207] width 150 height 25
type textarea "x"
type textarea "5"
type textarea "x"
type textarea "56"
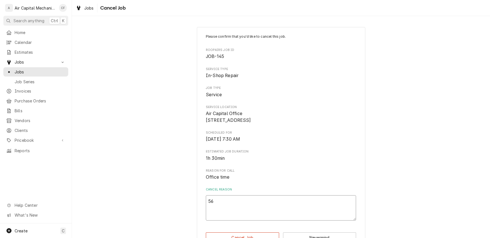
type textarea "x"
type textarea "568"
type textarea "x"
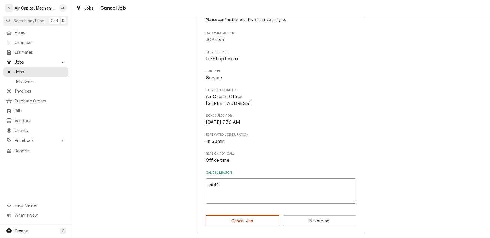
scroll to position [23, 0]
type textarea "5684"
click at [248, 223] on button "Cancel Job" at bounding box center [242, 220] width 73 height 10
type textarea "x"
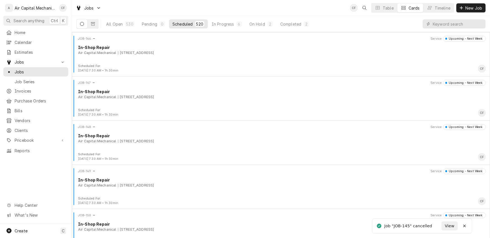
click at [122, 59] on div "JOB-146 Service Upcoming - Next Week In-Shop Repair Air Capital Mechanical 5680…" at bounding box center [281, 50] width 414 height 28
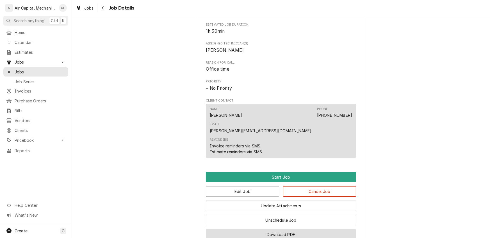
scroll to position [288, 0]
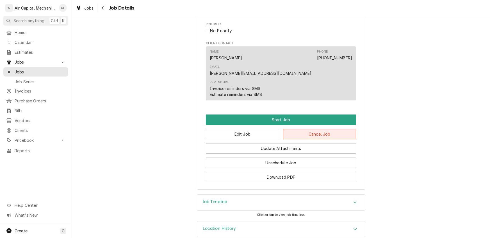
click at [318, 129] on button "Cancel Job" at bounding box center [319, 134] width 73 height 10
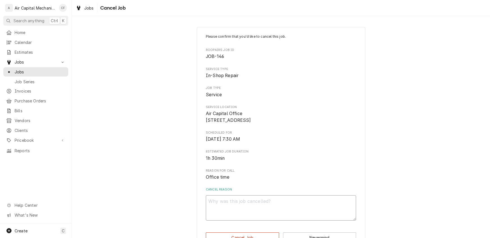
click at [278, 205] on textarea "Cancel Reason" at bounding box center [281, 207] width 150 height 25
type textarea "x"
type textarea "5"
type textarea "x"
type textarea "58"
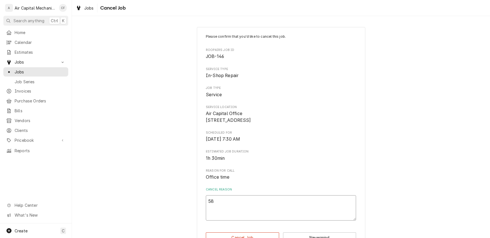
type textarea "x"
type textarea "587"
type textarea "x"
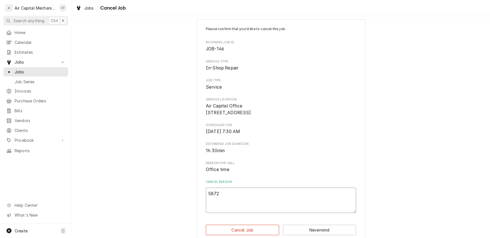
scroll to position [23, 0]
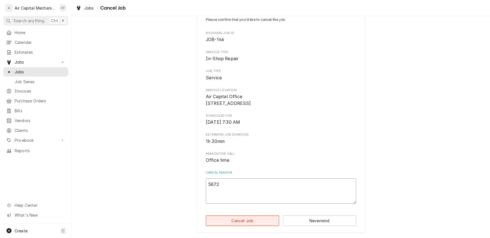
type textarea "5872"
click at [263, 223] on button "Cancel Job" at bounding box center [242, 220] width 73 height 10
type textarea "x"
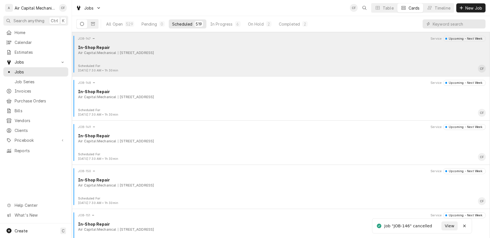
click at [206, 64] on div "Scheduled For: Oct 2nd, 2025 - 7:30 AM • 1h 30min CF" at bounding box center [281, 68] width 414 height 9
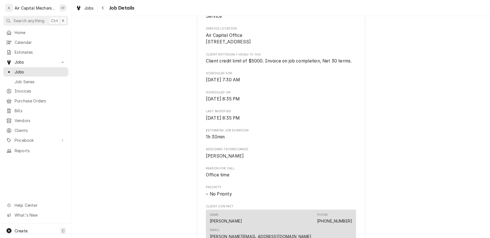
scroll to position [211, 0]
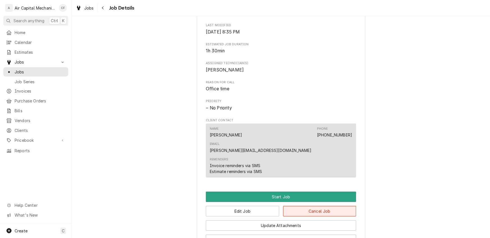
click at [320, 206] on button "Cancel Job" at bounding box center [319, 211] width 73 height 10
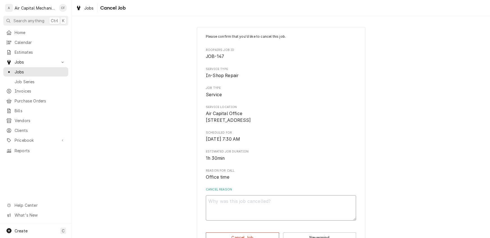
click at [276, 214] on textarea "Cancel Reason" at bounding box center [281, 207] width 150 height 25
type textarea "x"
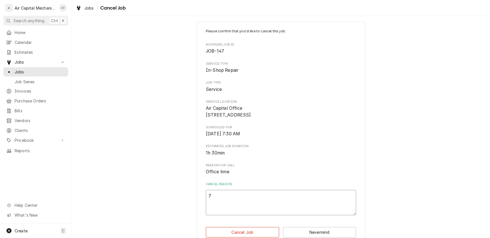
scroll to position [23, 0]
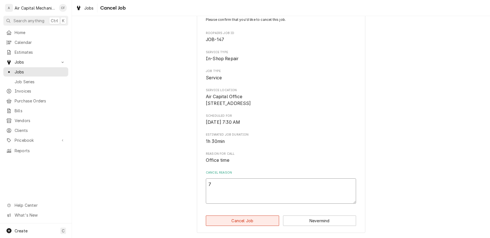
type textarea "7"
click at [248, 224] on button "Cancel Job" at bounding box center [242, 220] width 73 height 10
type textarea "x"
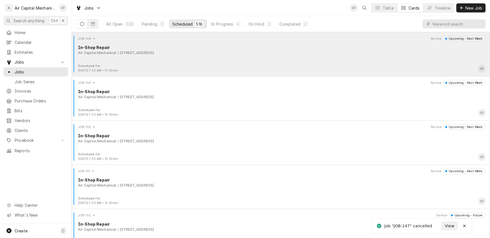
click at [167, 60] on div "JOB-148 Service Upcoming - Next Week In-Shop Repair Air Capital Mechanical [STR…" at bounding box center [281, 50] width 414 height 28
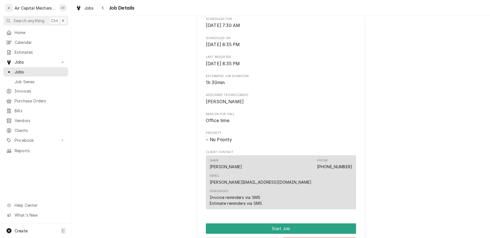
scroll to position [288, 0]
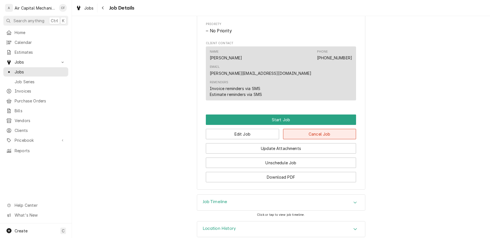
click at [340, 129] on button "Cancel Job" at bounding box center [319, 134] width 73 height 10
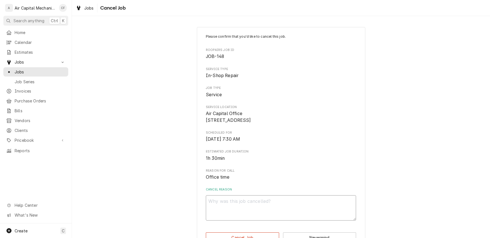
click at [291, 214] on textarea "Cancel Reason" at bounding box center [281, 207] width 150 height 25
type textarea "x"
type textarea "7"
type textarea "x"
type textarea "47"
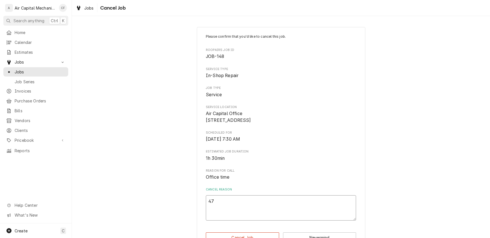
type textarea "x"
type textarea "457"
type textarea "x"
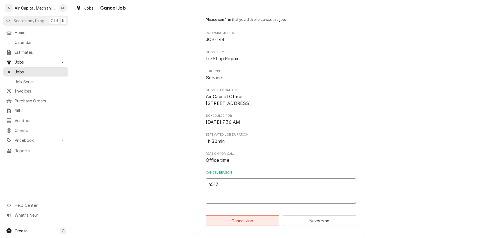
type textarea "4517"
click at [246, 219] on button "Cancel Job" at bounding box center [242, 220] width 73 height 10
type textarea "x"
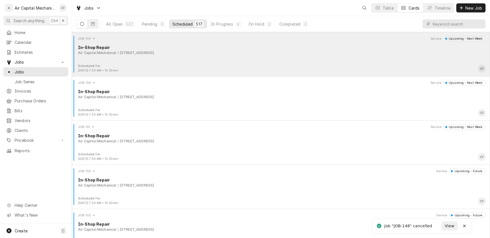
click at [223, 54] on div "Air Capital Mechanical [STREET_ADDRESS]" at bounding box center [282, 52] width 408 height 5
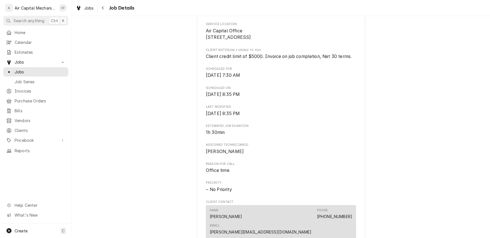
scroll to position [241, 0]
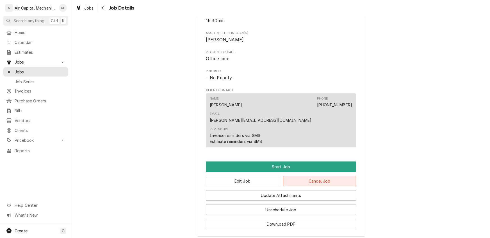
click at [335, 176] on button "Cancel Job" at bounding box center [319, 181] width 73 height 10
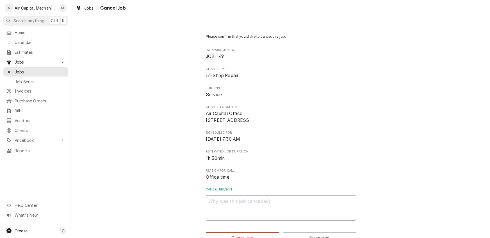
click at [253, 214] on textarea "Cancel Reason" at bounding box center [281, 207] width 150 height 25
type textarea "x"
type textarea "7"
type textarea "x"
type textarea "75"
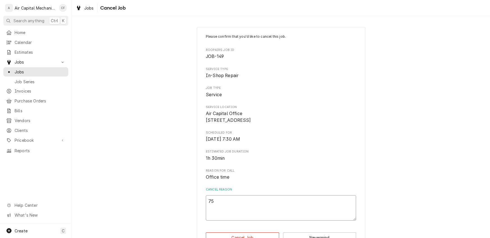
type textarea "x"
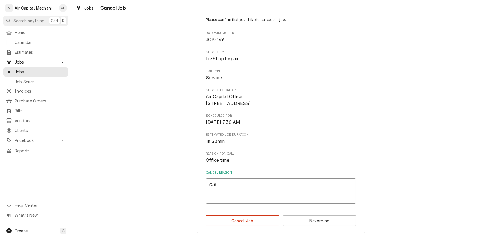
scroll to position [23, 0]
type textarea "758"
click at [237, 222] on button "Cancel Job" at bounding box center [242, 220] width 73 height 10
type textarea "x"
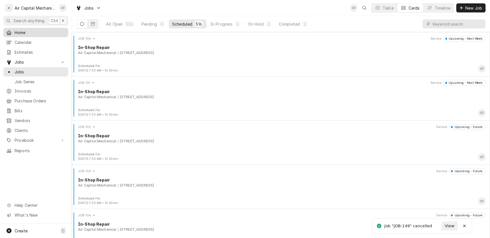
click at [22, 32] on span "Home" at bounding box center [40, 32] width 51 height 6
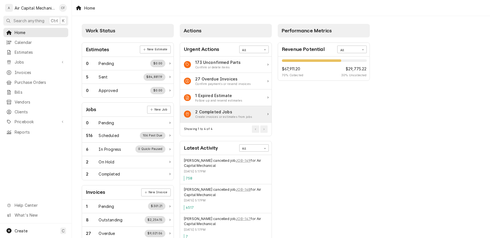
click at [233, 114] on div "2 Completed Jobs" at bounding box center [223, 112] width 57 height 6
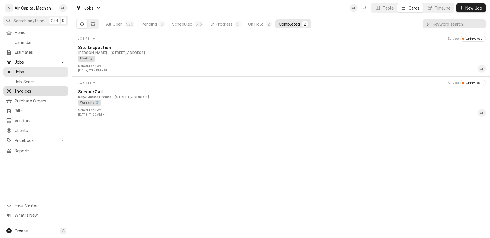
click at [17, 88] on span "Invoices" at bounding box center [40, 91] width 51 height 6
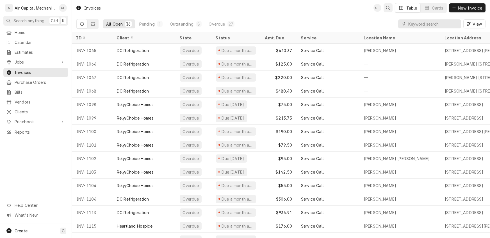
click at [385, 8] on div "Open search" at bounding box center [388, 8] width 6 height 6
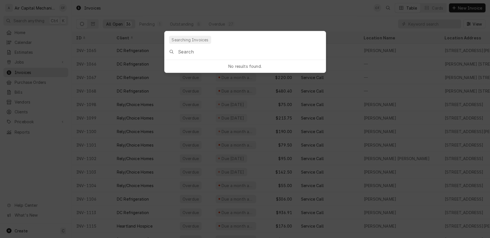
click at [240, 53] on input "Global Command Menu" at bounding box center [251, 52] width 147 height 16
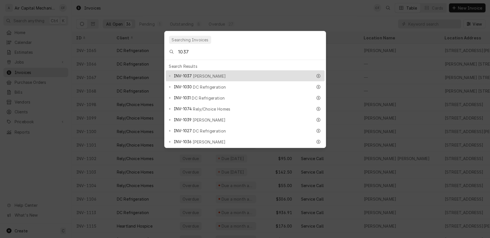
type input "1037"
click at [235, 70] on div "INV-1037 Glenn Bridwell" at bounding box center [245, 75] width 159 height 11
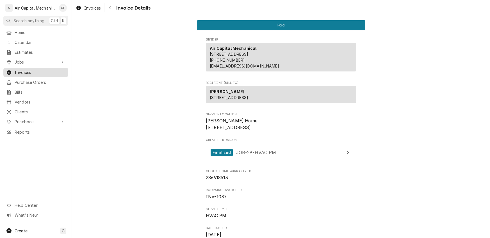
click at [29, 72] on span "Invoices" at bounding box center [40, 72] width 51 height 6
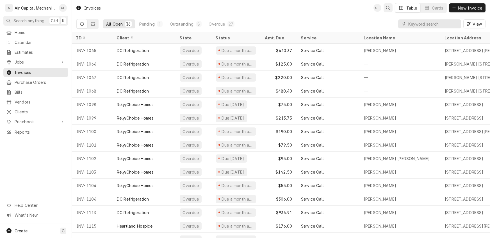
click at [387, 7] on icon "Open search" at bounding box center [388, 8] width 4 height 4
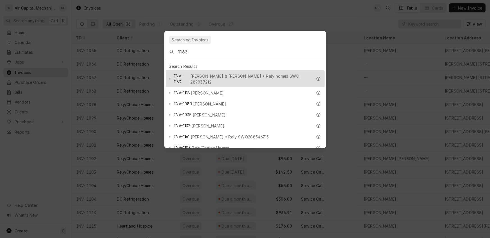
click at [192, 50] on input "1163" at bounding box center [251, 52] width 147 height 16
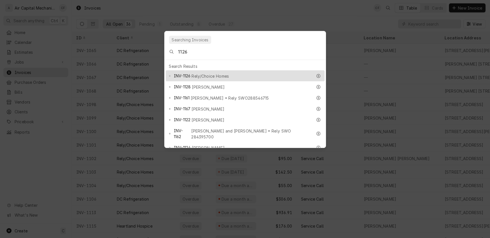
type input "1126"
click at [205, 73] on span "Rely/Choice Homes" at bounding box center [210, 76] width 37 height 6
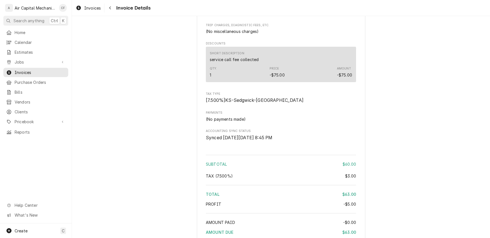
scroll to position [486, 0]
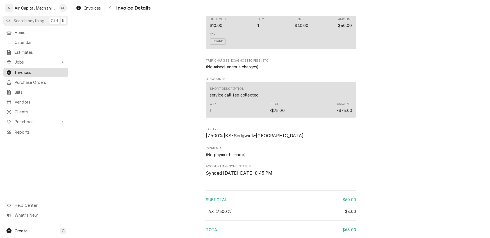
click at [21, 71] on span "Invoices" at bounding box center [40, 72] width 51 height 6
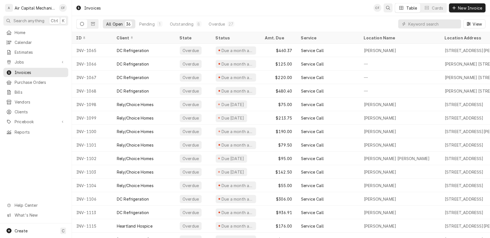
click at [392, 9] on button "Open search" at bounding box center [388, 7] width 9 height 9
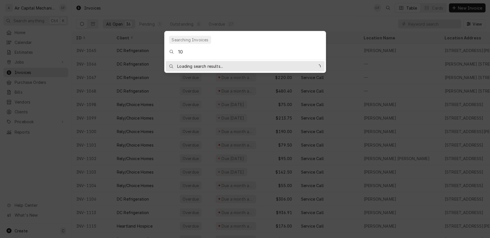
type input "1"
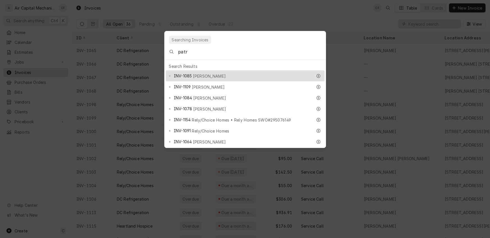
type input "patr"
click at [201, 73] on span "[PERSON_NAME]" at bounding box center [209, 76] width 33 height 6
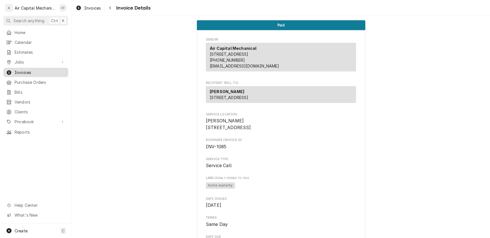
click at [24, 72] on span "Invoices" at bounding box center [40, 72] width 51 height 6
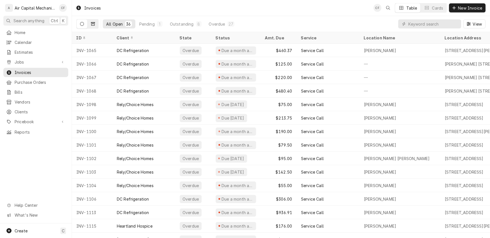
click at [96, 26] on button "Dynamic Content Wrapper" at bounding box center [93, 23] width 11 height 9
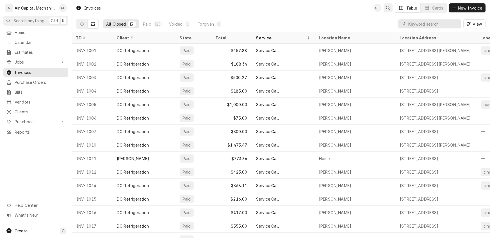
click at [389, 7] on icon "Open search" at bounding box center [388, 8] width 4 height 4
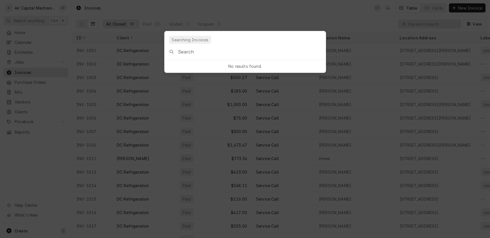
click at [230, 57] on input "Global Command Menu" at bounding box center [251, 52] width 147 height 16
type input "1088"
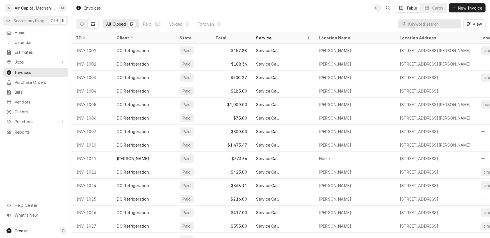
click at [228, 14] on body "A Air Capital Mechanical CF Search anything Ctrl K Home Calendar Estimates Jobs…" at bounding box center [245, 119] width 490 height 238
click at [427, 8] on icon "Dynamic Content Wrapper" at bounding box center [427, 8] width 4 height 4
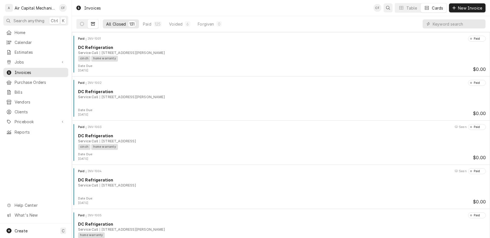
click at [385, 11] on button "Open search" at bounding box center [388, 7] width 9 height 9
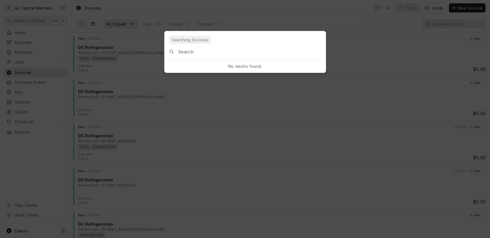
click at [238, 52] on input "Global Command Menu" at bounding box center [251, 52] width 147 height 16
type input "706"
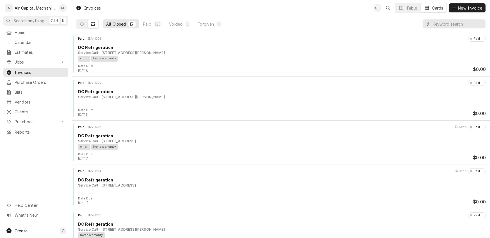
click at [20, 56] on body "A Air Capital Mechanical CF Search anything Ctrl K Home Calendar Estimates Jobs…" at bounding box center [245, 119] width 490 height 238
click at [20, 59] on span "Jobs" at bounding box center [36, 62] width 42 height 6
click at [20, 70] on span "Jobs" at bounding box center [40, 72] width 51 height 6
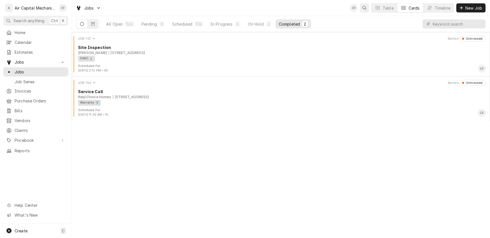
click at [366, 8] on icon "Open search" at bounding box center [365, 8] width 4 height 4
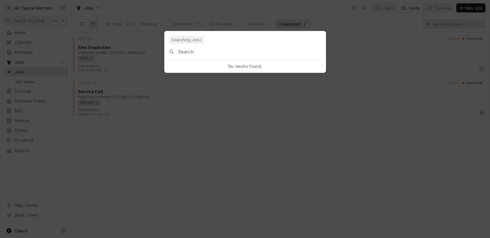
click at [219, 54] on input "Global Command Menu" at bounding box center [251, 52] width 147 height 16
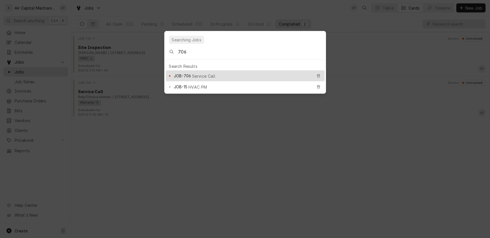
type input "706"
click at [197, 74] on span "Service Call" at bounding box center [203, 76] width 23 height 6
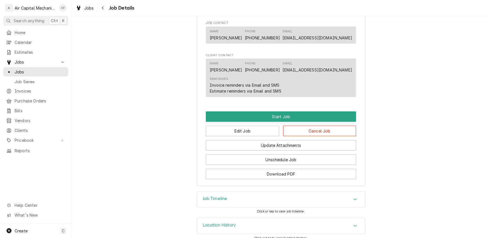
scroll to position [362, 0]
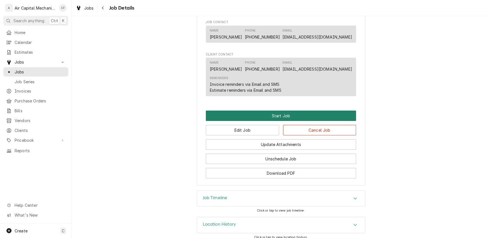
click at [273, 121] on button "Start Job" at bounding box center [281, 115] width 150 height 10
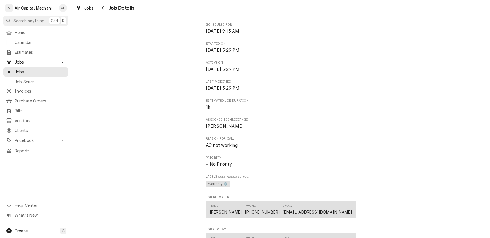
scroll to position [401, 0]
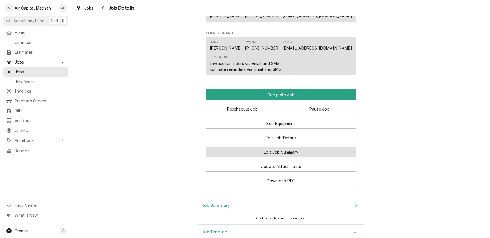
click at [270, 157] on button "Edit Job Summary" at bounding box center [281, 152] width 150 height 10
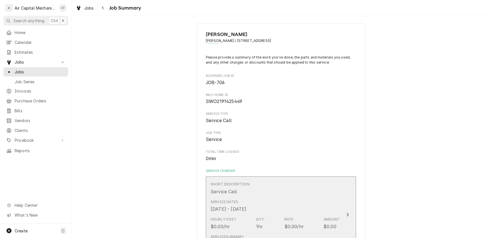
scroll to position [68, 0]
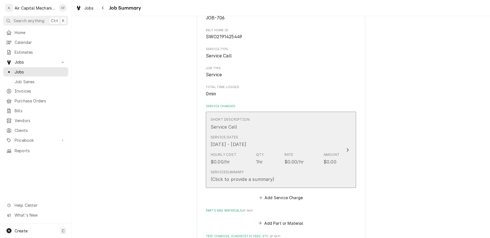
click at [337, 155] on div "Amount" at bounding box center [332, 154] width 16 height 5
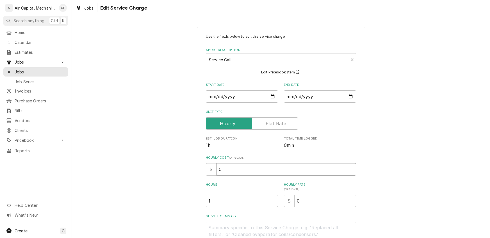
click at [246, 173] on input "0" at bounding box center [286, 169] width 140 height 12
type textarea "x"
type input "7"
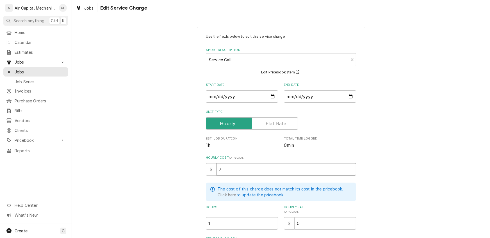
type textarea "x"
type input "70"
type textarea "x"
type input "70.0"
type textarea "x"
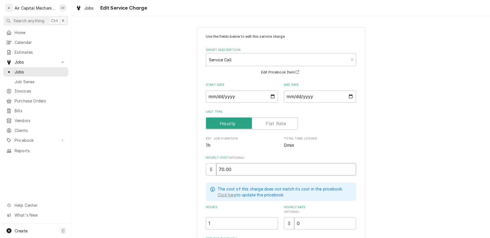
type input "70.00"
click at [310, 221] on input "0" at bounding box center [325, 223] width 62 height 12
type textarea "x"
type input "9"
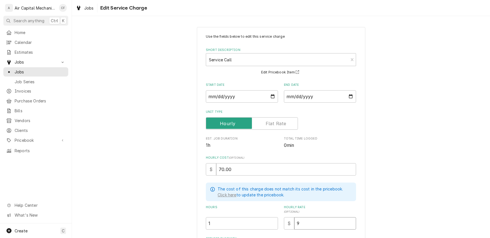
type textarea "x"
type input "95"
type textarea "x"
type input "95.0"
type textarea "x"
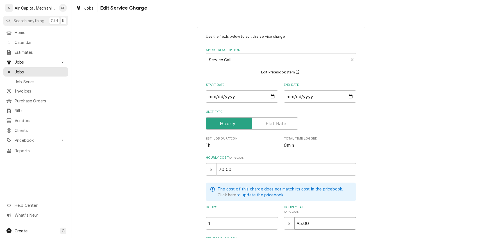
type input "95.00"
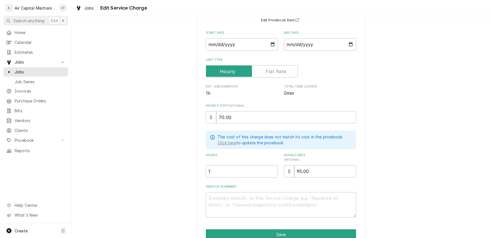
scroll to position [79, 0]
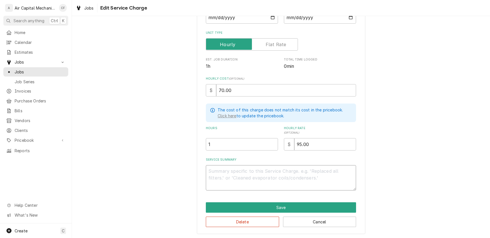
click at [253, 177] on textarea "Service Summary" at bounding box center [281, 177] width 150 height 25
paste textarea "found system frozen over and low on charge. visually checked for leaks and foun…"
type textarea "x"
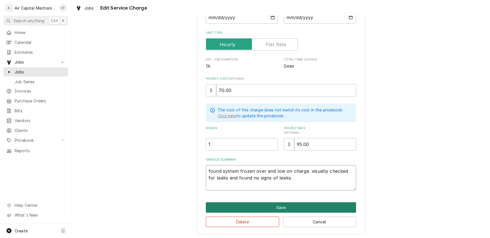
type textarea "found system frozen over and low on charge. visually checked for leaks and foun…"
click at [272, 206] on button "Save" at bounding box center [281, 207] width 150 height 10
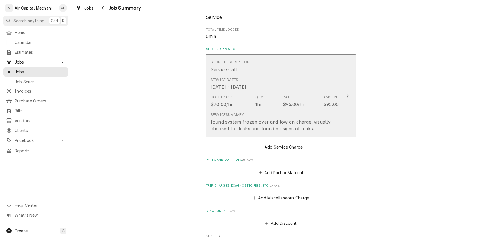
scroll to position [131, 0]
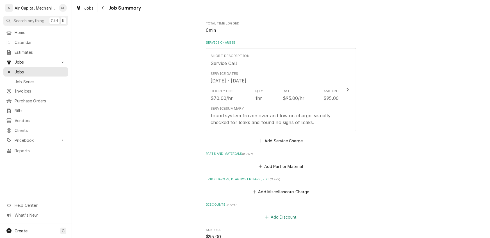
click at [279, 217] on button "Add Discount" at bounding box center [280, 217] width 33 height 8
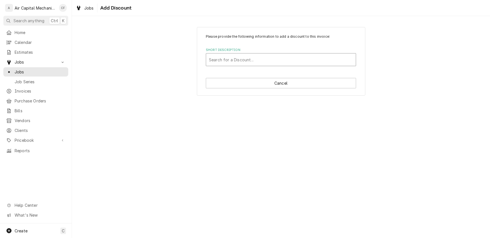
click at [249, 63] on div "Short Description" at bounding box center [281, 60] width 144 height 10
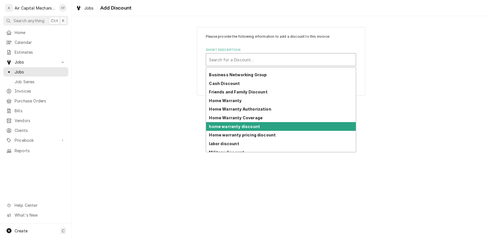
scroll to position [42, 0]
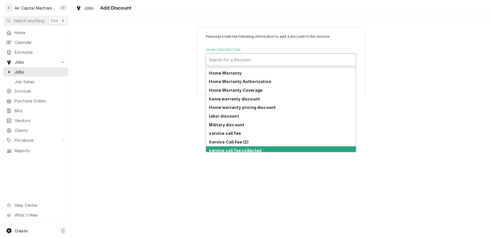
click at [241, 148] on strong "service call fee collected" at bounding box center [235, 150] width 53 height 5
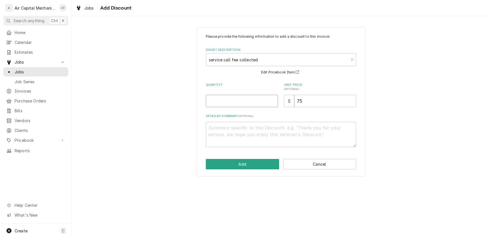
click at [258, 99] on input "Quantity" at bounding box center [242, 101] width 72 height 12
type textarea "x"
type input "1"
click at [249, 167] on button "Add" at bounding box center [242, 164] width 73 height 10
type textarea "x"
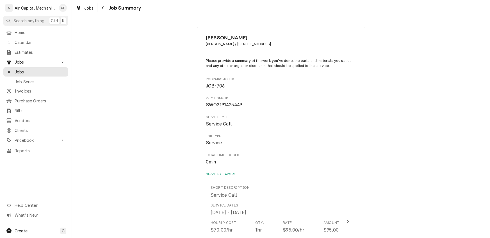
scroll to position [131, 0]
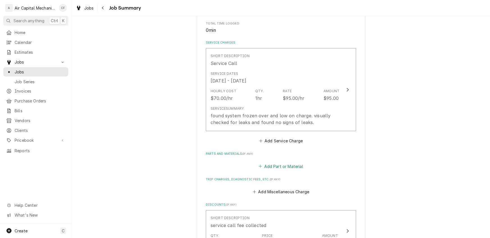
click at [275, 164] on button "Add Part or Material" at bounding box center [281, 166] width 46 height 8
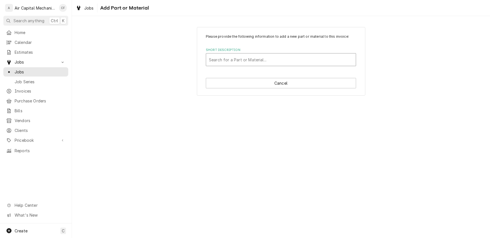
click at [256, 59] on div "Short Description" at bounding box center [281, 60] width 144 height 10
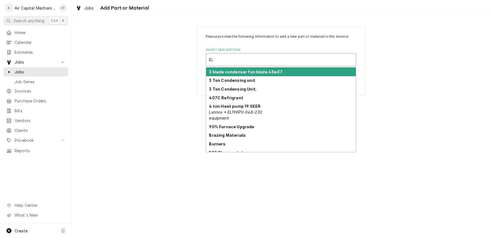
type input "R22"
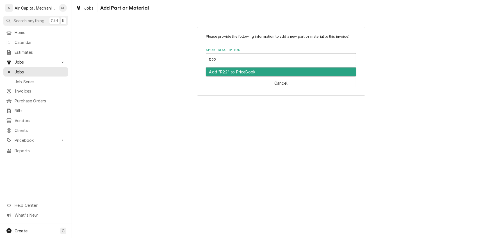
click at [257, 70] on div "Add "R22" to PriceBook" at bounding box center [281, 71] width 150 height 9
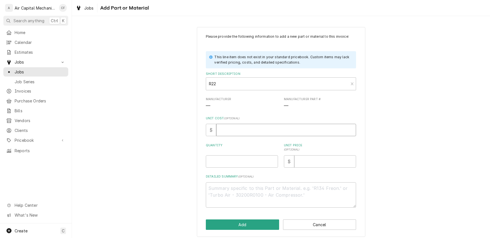
click at [244, 132] on input "Unit Cost ( optional )" at bounding box center [286, 130] width 140 height 12
type textarea "x"
type input "1"
type textarea "x"
type input "10"
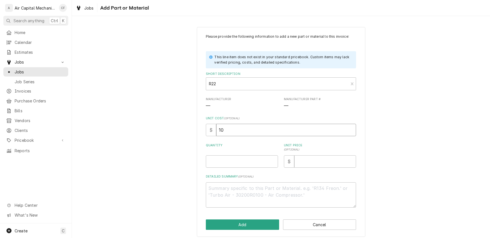
type textarea "x"
type input "100"
type textarea "x"
type input "100.0"
type textarea "x"
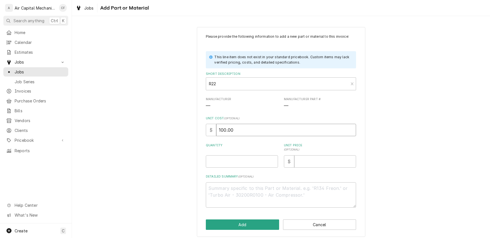
type input "100.00"
click at [231, 161] on input "Quantity" at bounding box center [242, 161] width 72 height 12
type textarea "x"
type input "1"
type textarea "x"
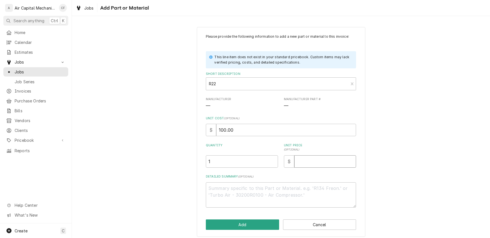
type input "1"
type textarea "x"
type input "16"
type textarea "x"
type input "165"
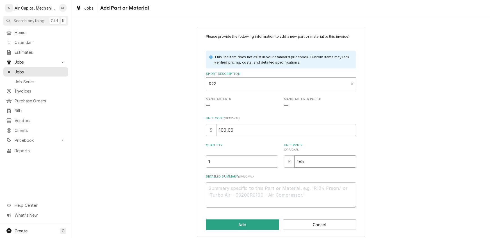
type textarea "x"
type input "165.0"
type textarea "x"
type input "165.00"
click at [237, 222] on button "Add" at bounding box center [242, 224] width 73 height 10
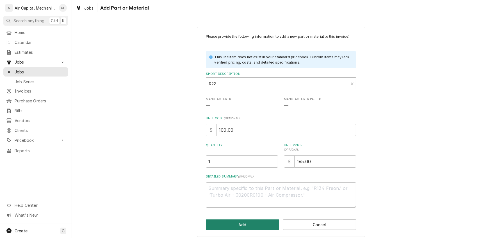
type textarea "x"
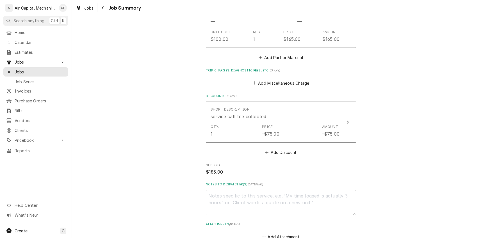
scroll to position [336, 0]
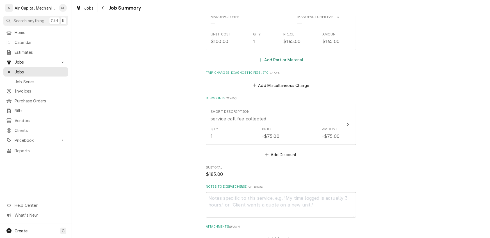
click at [275, 58] on button "Add Part or Material" at bounding box center [281, 60] width 46 height 8
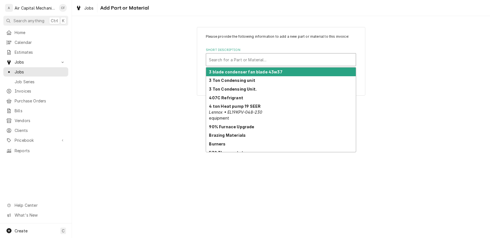
click at [227, 53] on div "Search for a Part or Material..." at bounding box center [281, 59] width 150 height 12
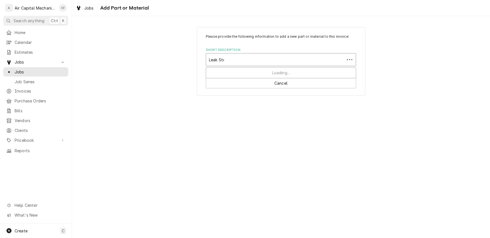
type input "Leak Stop"
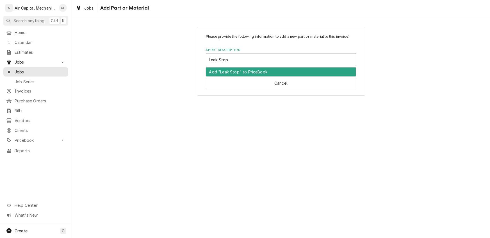
click at [228, 73] on div "Add "Leak Stop" to PriceBook" at bounding box center [281, 71] width 150 height 9
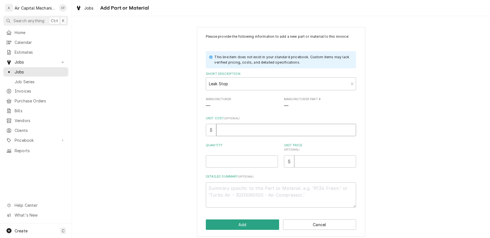
click at [229, 128] on input "Unit Cost ( optional )" at bounding box center [286, 130] width 140 height 12
type textarea "x"
type input "1"
type textarea "x"
type input "10"
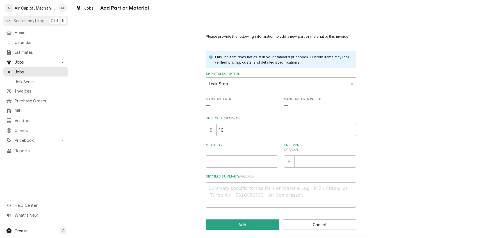
type textarea "x"
type input "10.0"
type textarea "x"
type input "10.00"
click at [235, 163] on input "Quantity" at bounding box center [242, 161] width 72 height 12
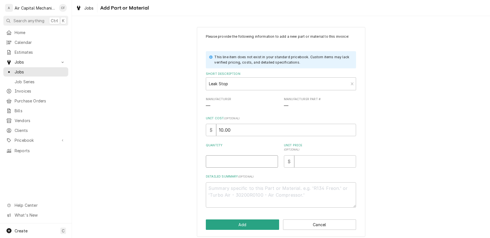
type textarea "x"
type input "1"
type textarea "x"
type input "7"
type textarea "x"
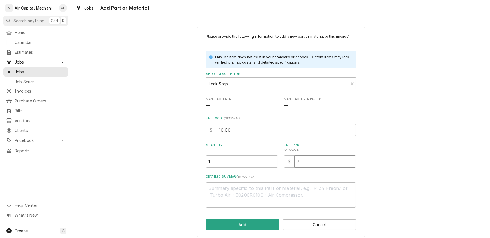
type input "77"
type textarea "x"
type input "77.0"
type textarea "x"
type input "77.00"
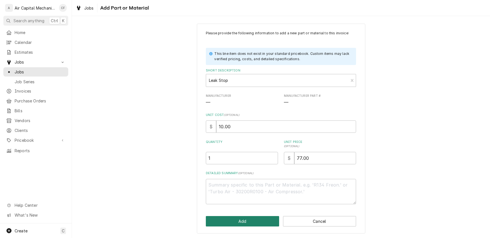
click at [249, 224] on button "Add" at bounding box center [242, 221] width 73 height 10
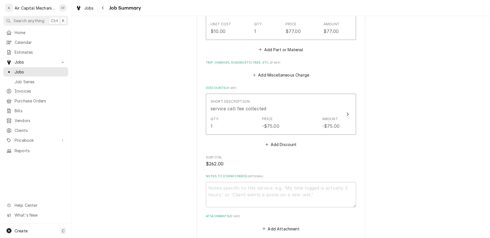
scroll to position [499, 0]
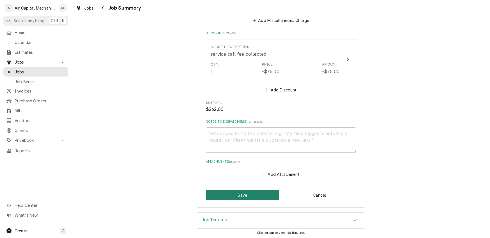
click at [228, 196] on button "Save" at bounding box center [242, 195] width 73 height 10
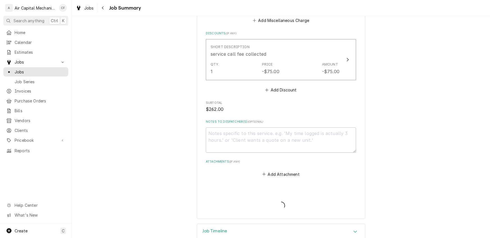
type textarea "x"
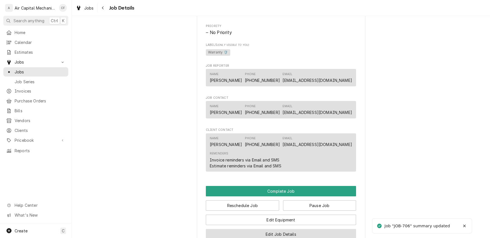
scroll to position [503, 0]
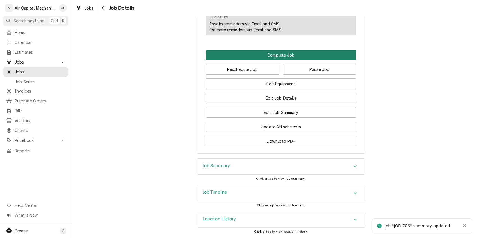
click at [289, 56] on button "Complete Job" at bounding box center [281, 55] width 150 height 10
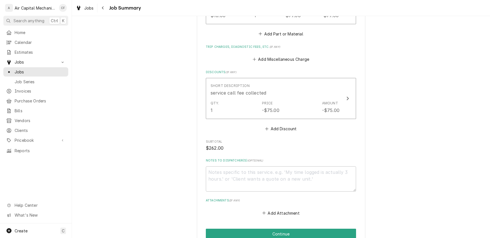
scroll to position [499, 0]
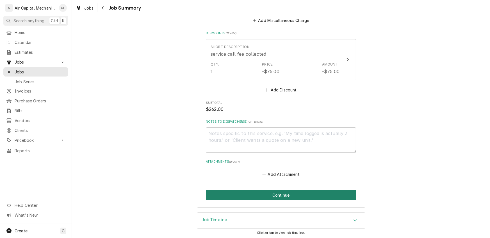
click at [299, 195] on button "Continue" at bounding box center [281, 195] width 150 height 10
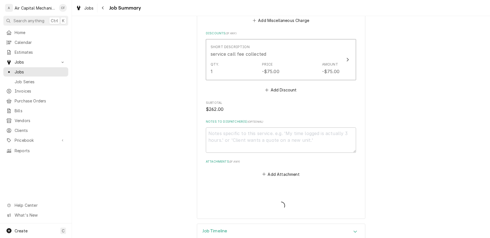
type textarea "x"
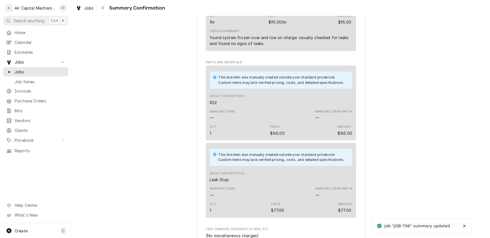
scroll to position [462, 0]
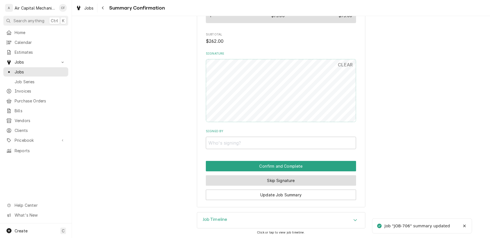
click at [259, 180] on button "Skip Signature" at bounding box center [281, 180] width 150 height 10
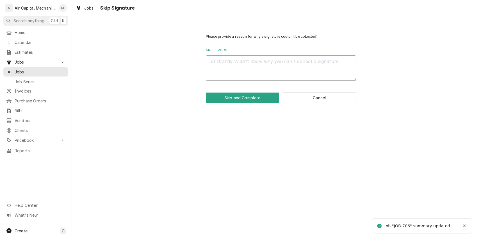
click at [248, 68] on textarea "Skip Reason" at bounding box center [281, 67] width 150 height 25
type textarea "x"
type textarea "n"
type textarea "x"
type textarea "na"
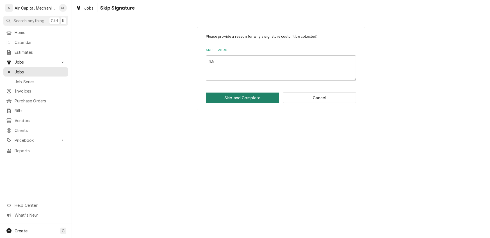
click at [243, 99] on button "Skip and Complete" at bounding box center [242, 97] width 73 height 10
type textarea "x"
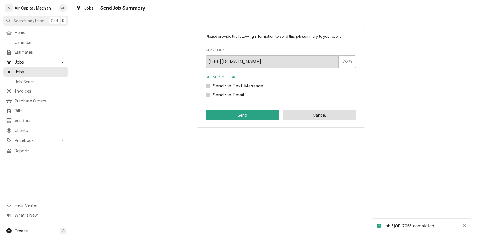
click at [317, 116] on button "Cancel" at bounding box center [319, 115] width 73 height 10
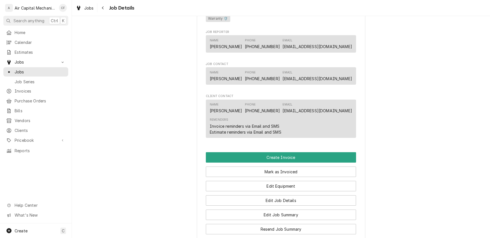
scroll to position [391, 0]
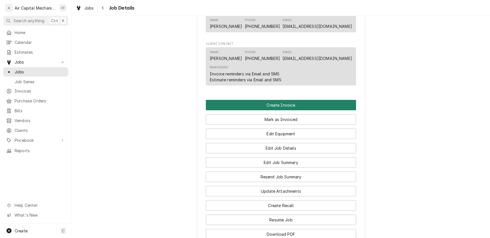
click at [276, 110] on button "Create Invoice" at bounding box center [281, 105] width 150 height 10
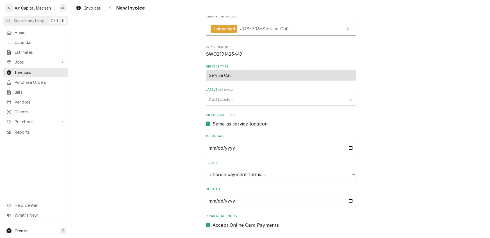
scroll to position [112, 0]
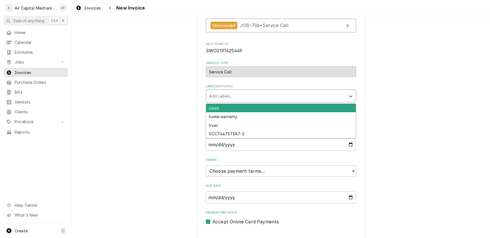
click at [234, 95] on div "Labels" at bounding box center [276, 96] width 134 height 10
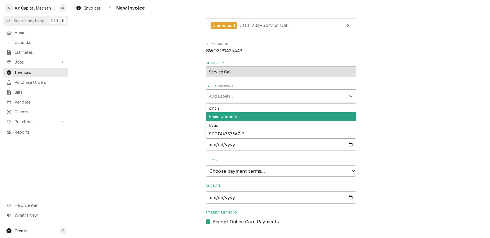
click at [224, 114] on div "home warranty" at bounding box center [281, 116] width 150 height 9
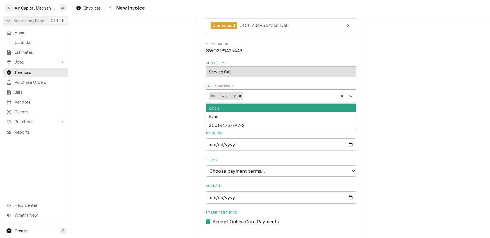
click at [261, 98] on div "Labels" at bounding box center [289, 96] width 91 height 10
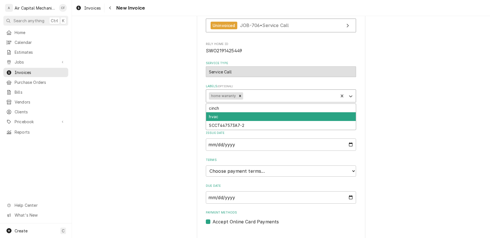
click at [230, 116] on div "hvac" at bounding box center [281, 116] width 150 height 9
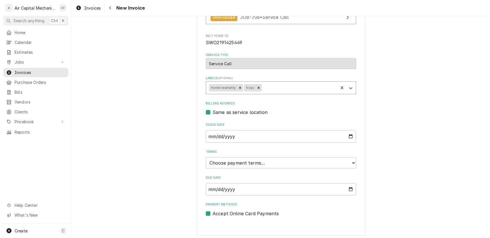
scroll to position [122, 0]
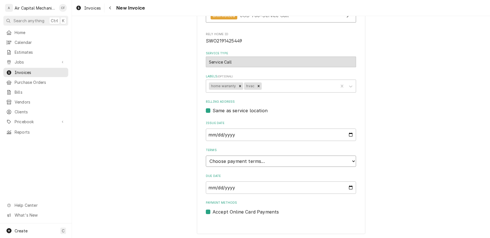
click at [226, 159] on select "Choose payment terms... Same Day Net 7 Net 14 Net 21 Net 30 Net 45 Net 60 Net 90" at bounding box center [281, 160] width 150 height 11
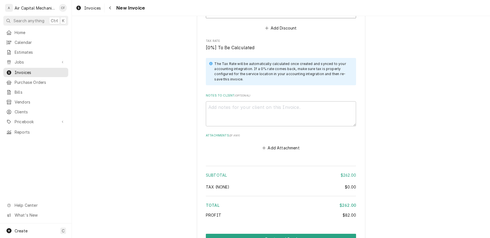
scroll to position [835, 0]
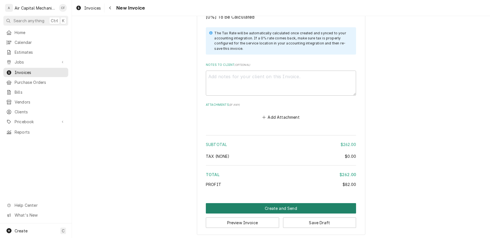
click at [295, 204] on button "Create and Send" at bounding box center [281, 208] width 150 height 10
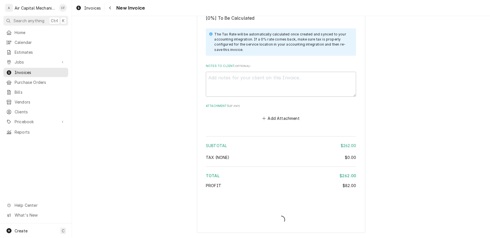
scroll to position [832, 0]
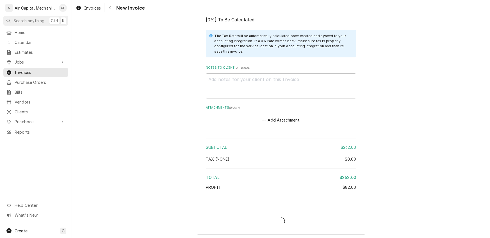
type textarea "x"
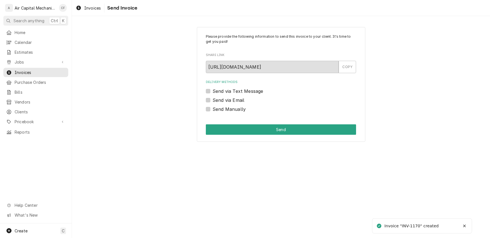
click at [213, 107] on label "Send Manually" at bounding box center [229, 109] width 33 height 7
click at [213, 107] on input "Send Manually" at bounding box center [288, 112] width 150 height 12
checkbox input "true"
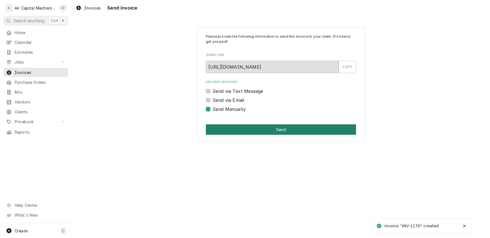
click at [279, 128] on button "Send" at bounding box center [281, 129] width 150 height 10
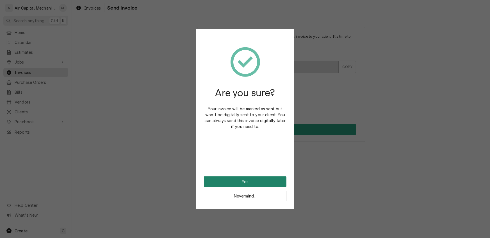
click at [248, 178] on button "Yes" at bounding box center [245, 181] width 83 height 10
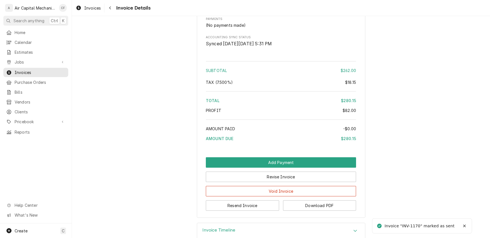
scroll to position [714, 0]
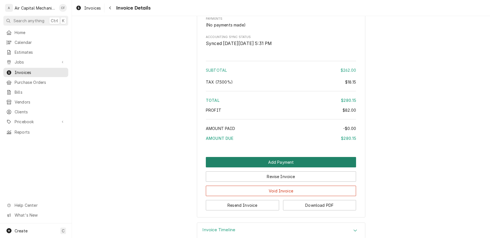
click at [273, 167] on button "Add Payment" at bounding box center [281, 162] width 150 height 10
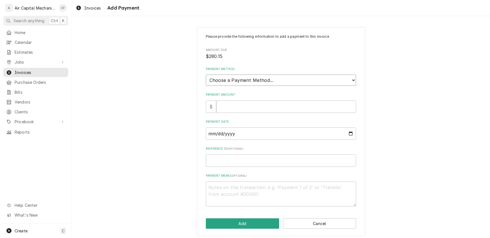
click at [212, 81] on select "Choose a Payment Method... Cash Check Credit/Debit Card ACH/eCheck Other" at bounding box center [281, 79] width 150 height 11
select select "2"
click at [206, 74] on select "Choose a Payment Method... Cash Check Credit/Debit Card ACH/eCheck Other" at bounding box center [281, 79] width 150 height 11
click at [224, 106] on input "Payment Amount" at bounding box center [286, 106] width 140 height 12
type textarea "x"
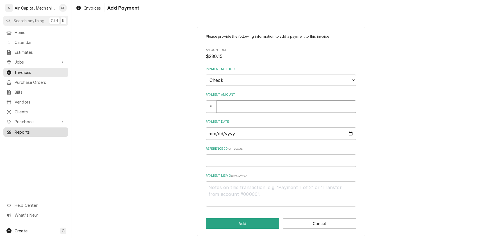
type input "2"
type textarea "x"
type input "28"
type textarea "x"
type input "280"
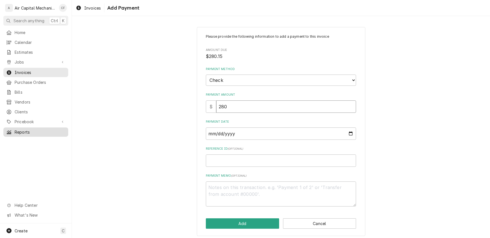
type textarea "x"
type input "280.1"
type textarea "x"
type input "280.15"
click at [208, 131] on input "Payment Date" at bounding box center [281, 133] width 150 height 12
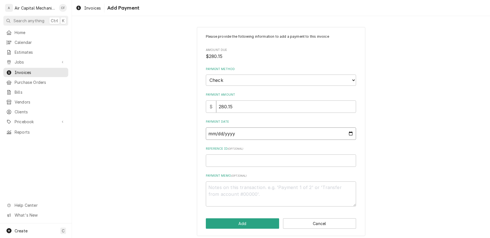
type input "0002-08-19"
type textarea "x"
type input "0020-08-19"
type textarea "x"
type input "0202-08-19"
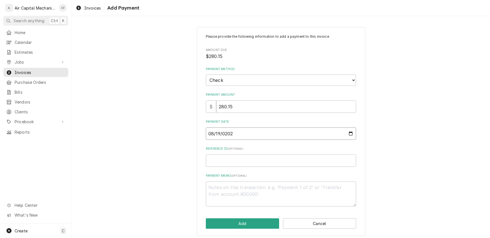
type textarea "x"
type input "2025-08-19"
click at [215, 158] on input "Reference ID ( optional )" at bounding box center [281, 160] width 150 height 12
type textarea "x"
type input "2"
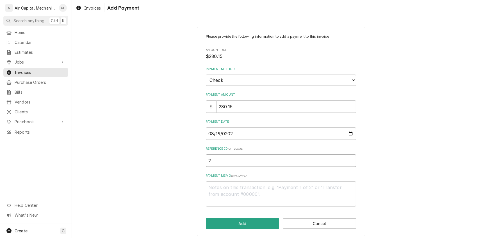
type textarea "x"
type input "26"
type textarea "x"
type input "262"
type textarea "x"
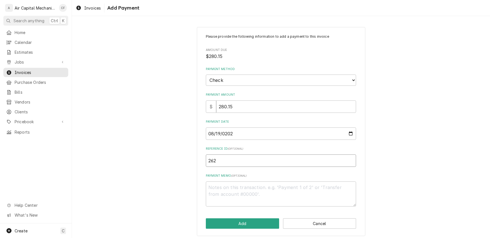
type input "2626"
type textarea "x"
type input "26263"
type textarea "x"
type input "262630"
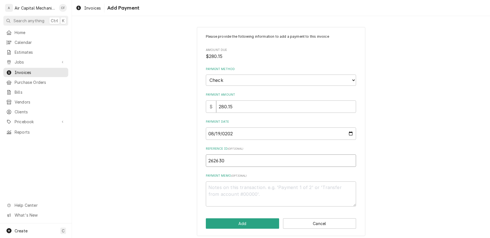
type textarea "x"
type input "2626303"
click at [230, 221] on button "Add" at bounding box center [242, 223] width 73 height 10
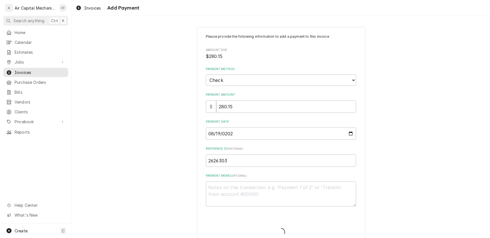
type textarea "x"
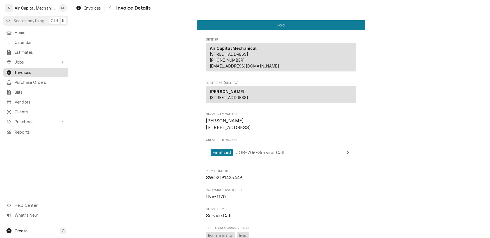
click at [21, 70] on span "Invoices" at bounding box center [40, 72] width 51 height 6
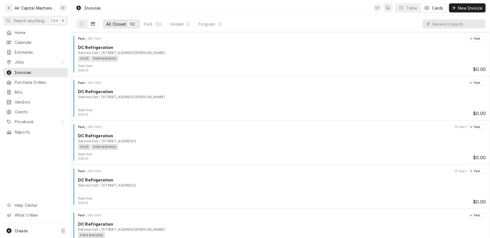
click at [387, 11] on button "Open search" at bounding box center [388, 7] width 9 height 9
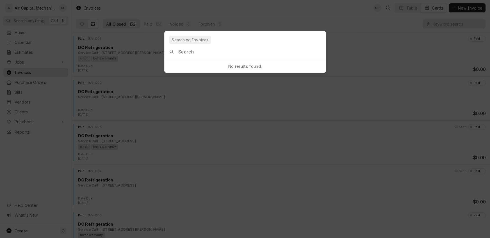
click at [214, 56] on input "Global Command Menu" at bounding box center [251, 52] width 147 height 16
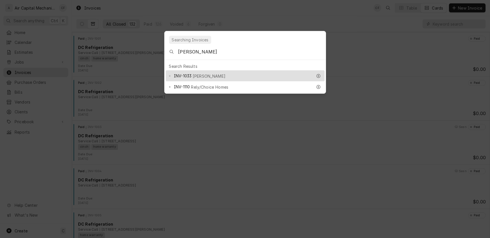
type input "[PERSON_NAME]"
click at [196, 74] on span "[PERSON_NAME]" at bounding box center [209, 76] width 33 height 6
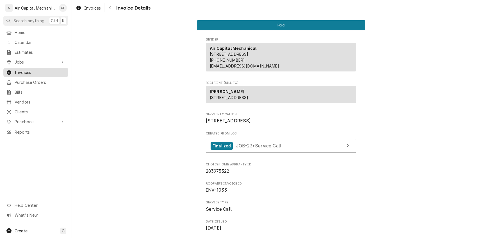
click at [23, 71] on span "Invoices" at bounding box center [40, 72] width 51 height 6
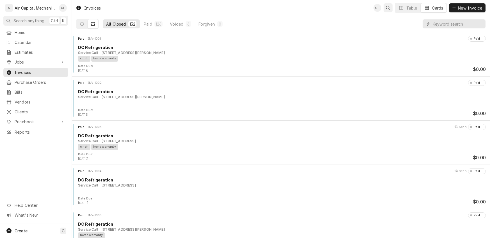
click at [390, 7] on div "Open search" at bounding box center [388, 8] width 6 height 6
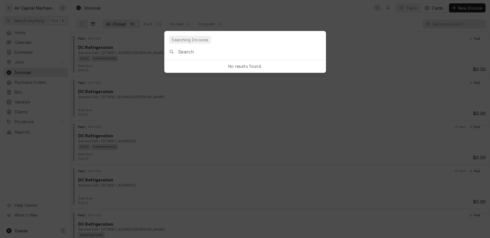
click at [206, 54] on input "Global Command Menu" at bounding box center [251, 52] width 147 height 16
click at [23, 58] on body "A Air Capital Mechanical CF Search anything Ctrl K Home Calendar Estimates Jobs…" at bounding box center [245, 119] width 490 height 238
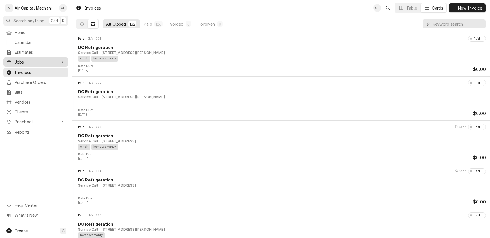
click at [21, 59] on span "Jobs" at bounding box center [36, 62] width 42 height 6
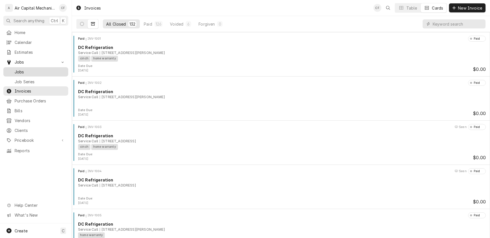
click at [20, 70] on span "Jobs" at bounding box center [40, 72] width 51 height 6
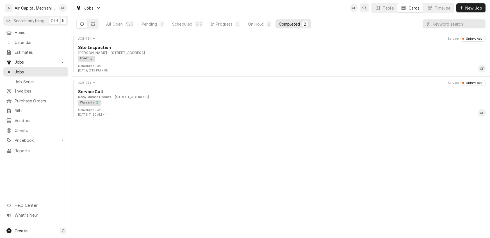
click at [362, 9] on div "Open search" at bounding box center [365, 8] width 6 height 6
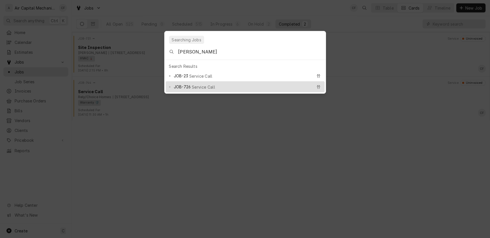
type input "[PERSON_NAME]"
click at [206, 84] on span "Service Call" at bounding box center [203, 87] width 23 height 6
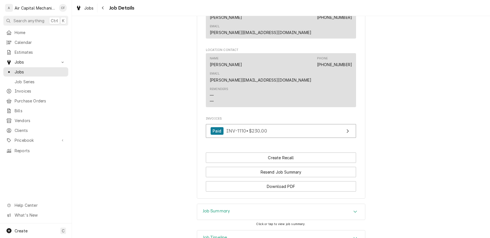
scroll to position [420, 0]
